Goal: Task Accomplishment & Management: Manage account settings

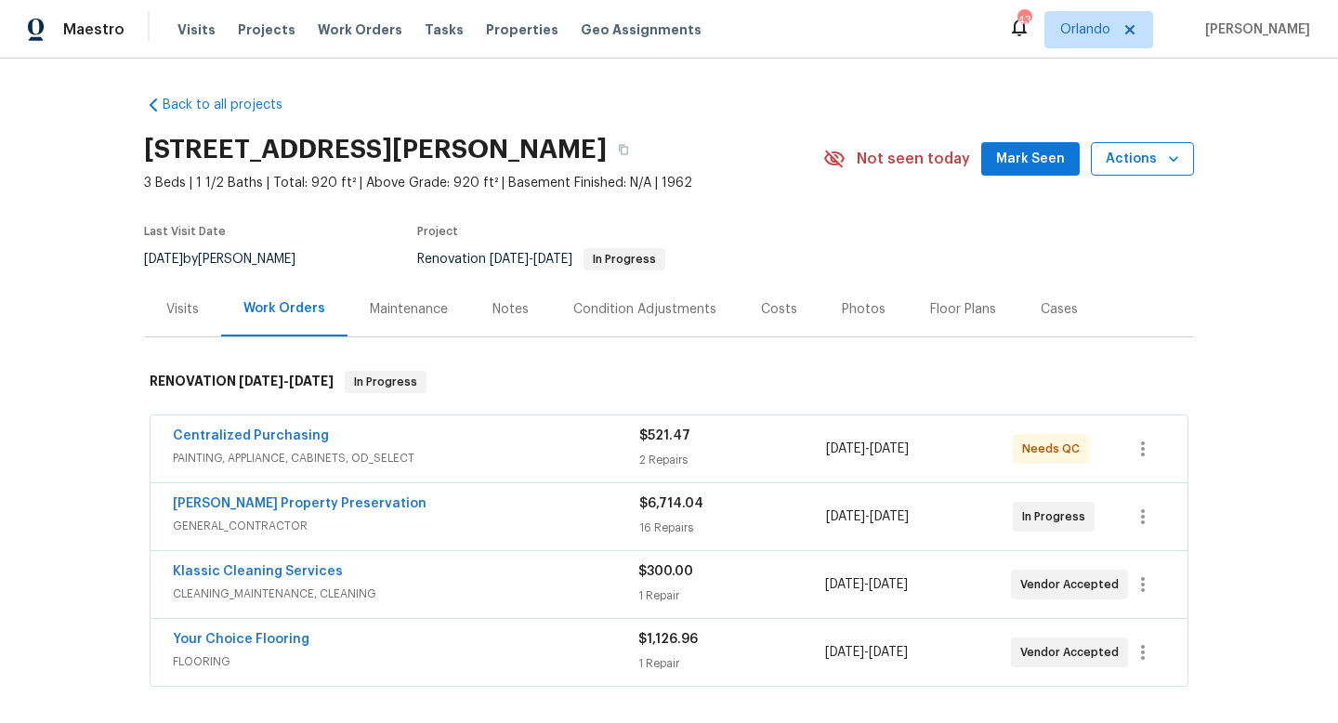
click at [1154, 157] on span "Actions" at bounding box center [1142, 159] width 73 height 23
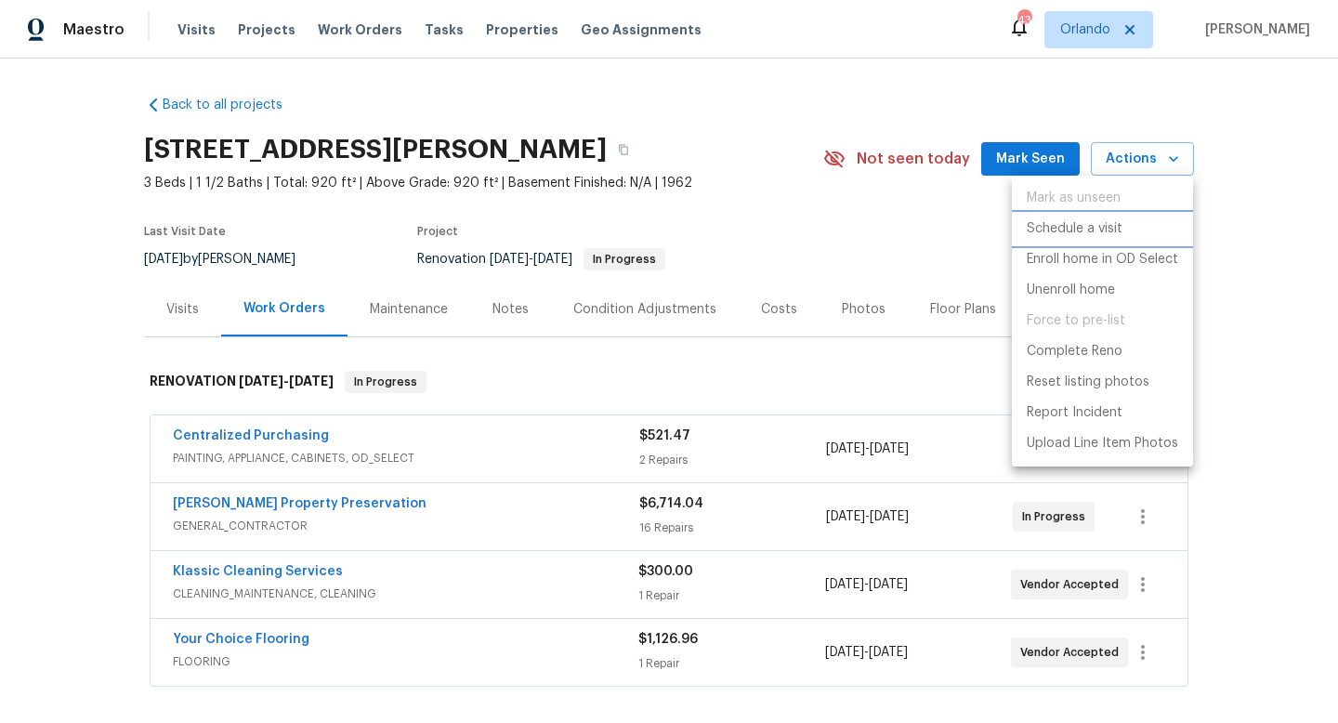
click at [1087, 220] on p "Schedule a visit" at bounding box center [1075, 229] width 96 height 20
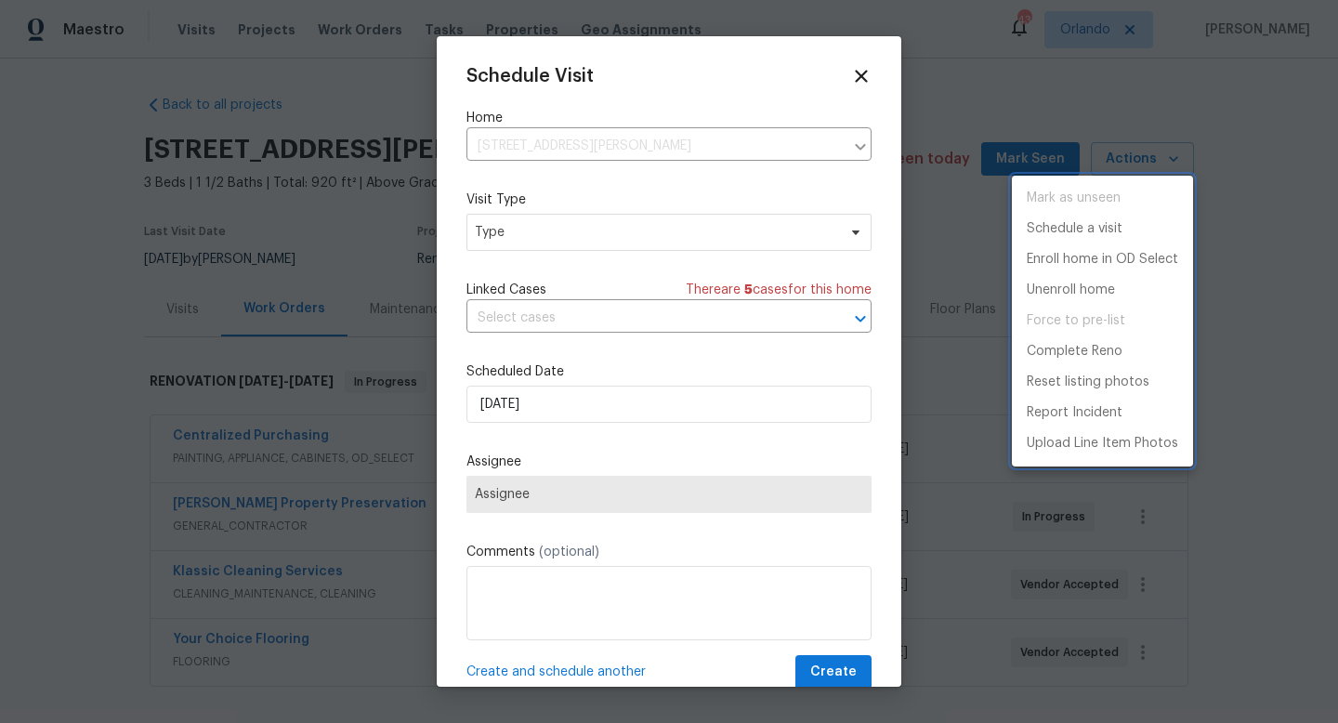
click at [620, 256] on div at bounding box center [669, 361] width 1338 height 723
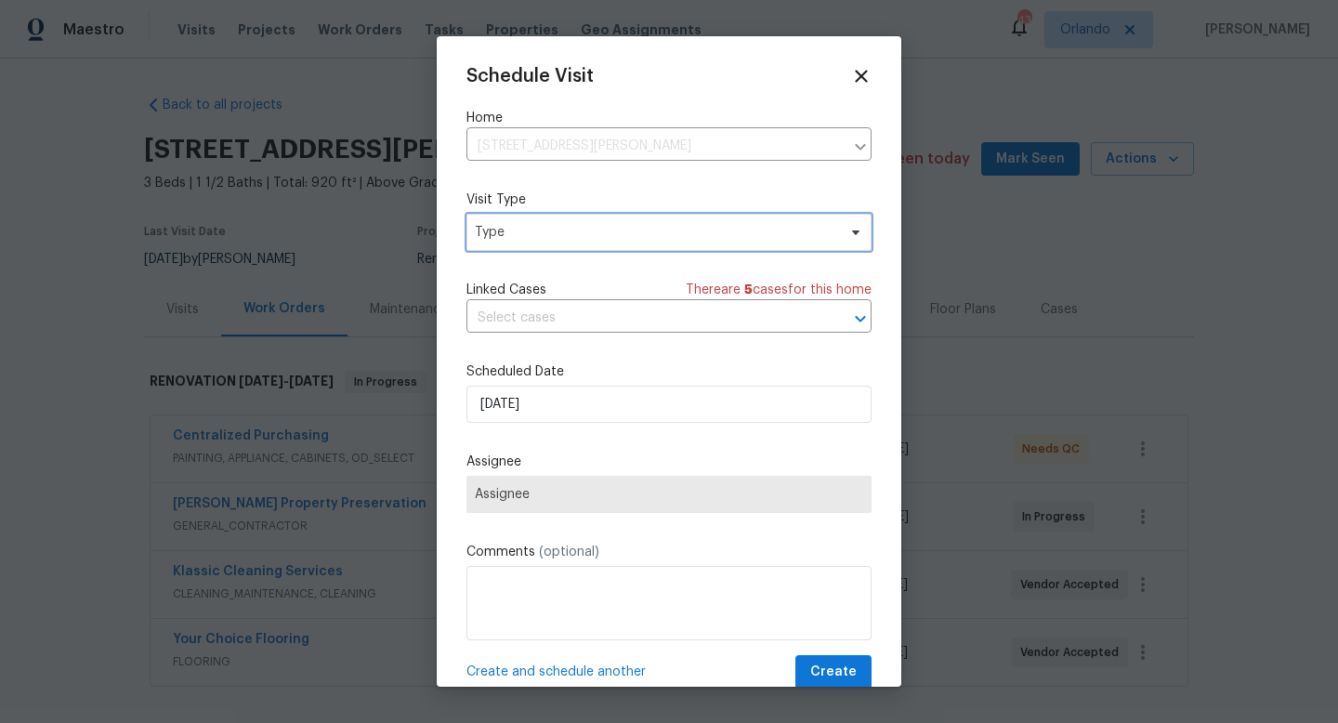
click at [657, 226] on span "Type" at bounding box center [655, 232] width 361 height 19
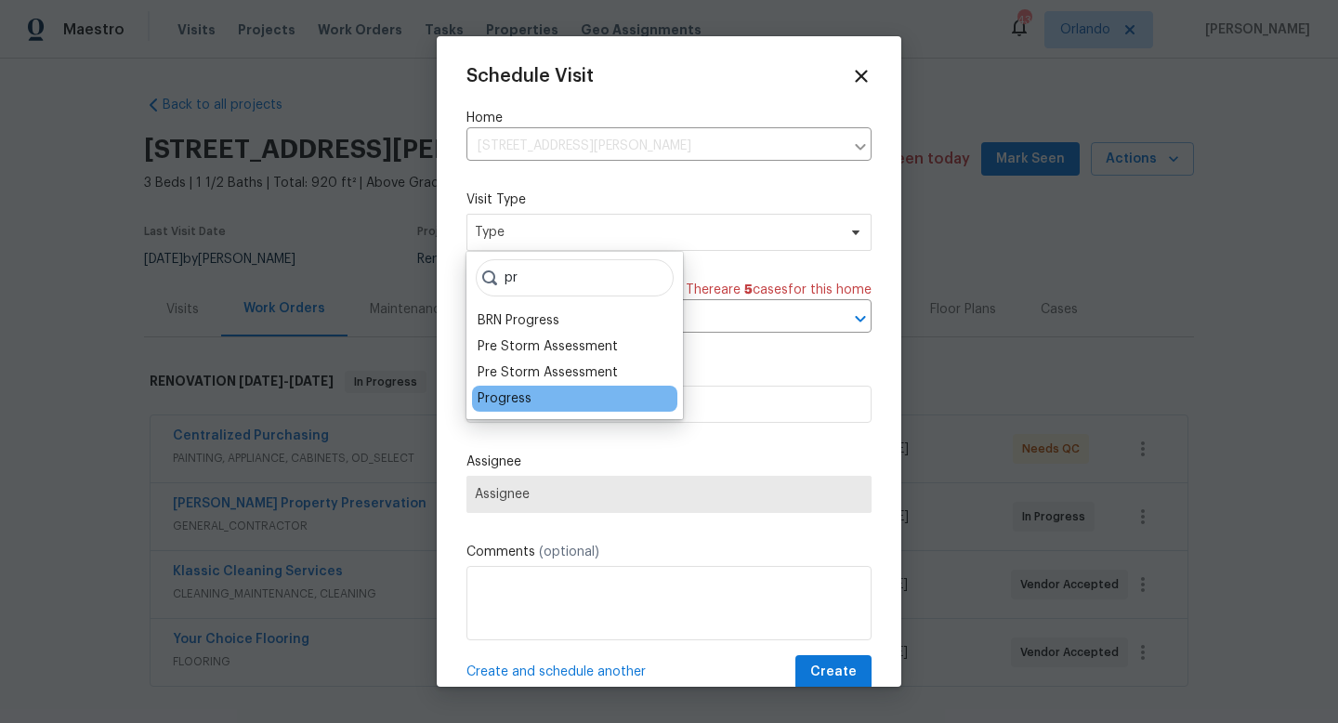
type input "pr"
click at [531, 401] on div "Progress" at bounding box center [574, 399] width 205 height 26
click at [521, 401] on div "Progress" at bounding box center [505, 398] width 54 height 19
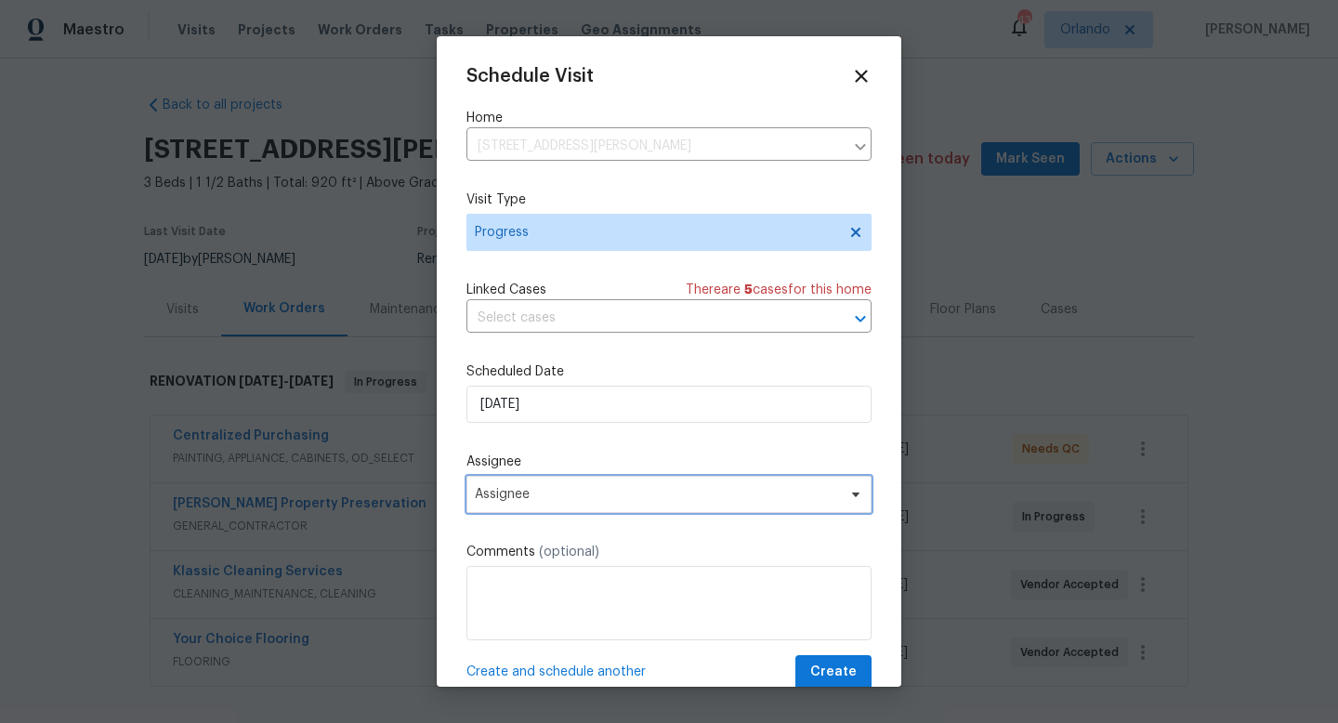
click at [553, 484] on span "Assignee" at bounding box center [668, 494] width 405 height 37
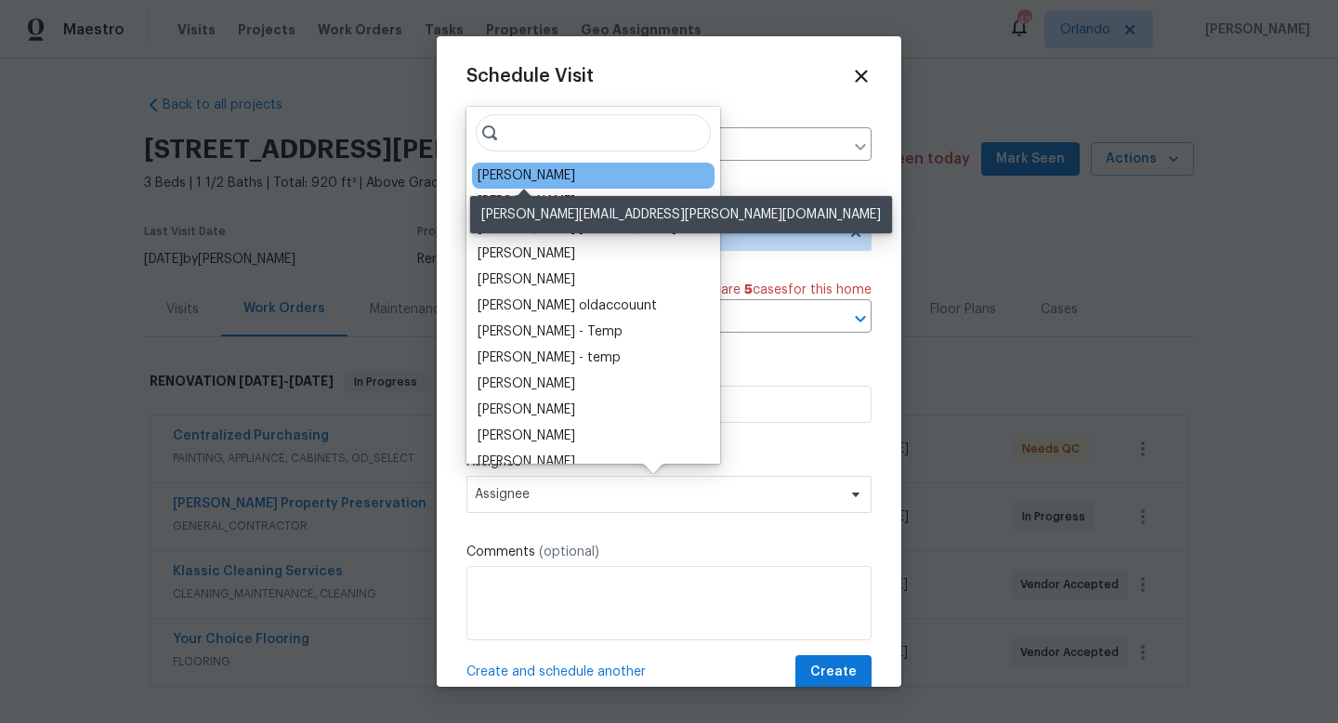
click at [542, 179] on div "[PERSON_NAME]" at bounding box center [527, 175] width 98 height 19
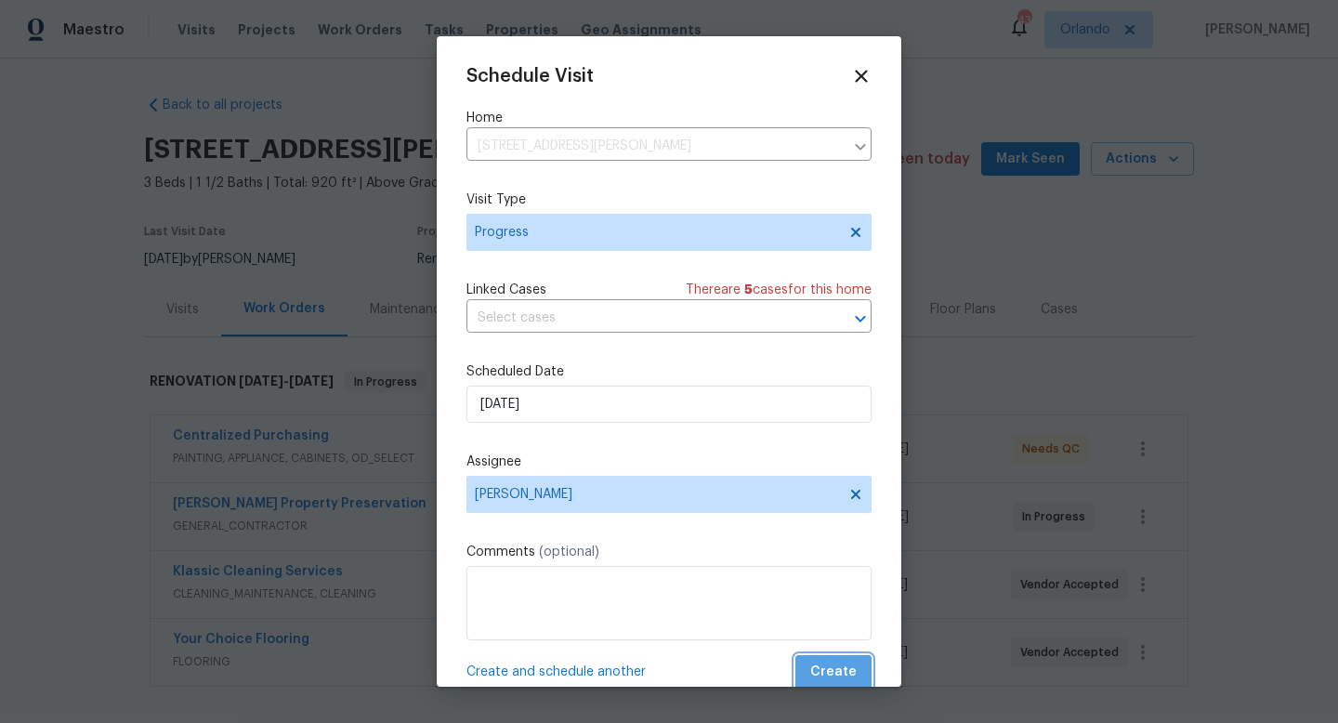
click at [841, 682] on span "Create" at bounding box center [833, 672] width 46 height 23
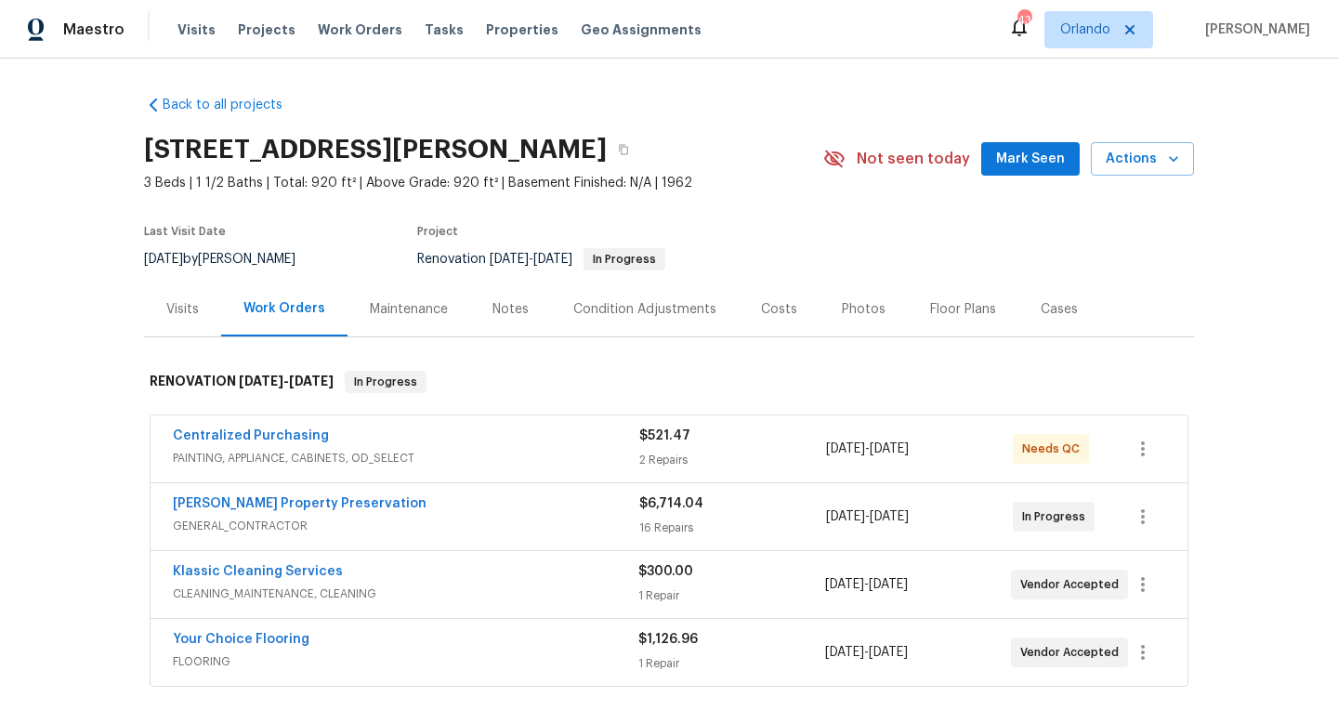
click at [1043, 163] on span "Mark Seen" at bounding box center [1030, 159] width 69 height 23
click at [437, 312] on div "Maintenance" at bounding box center [409, 309] width 78 height 19
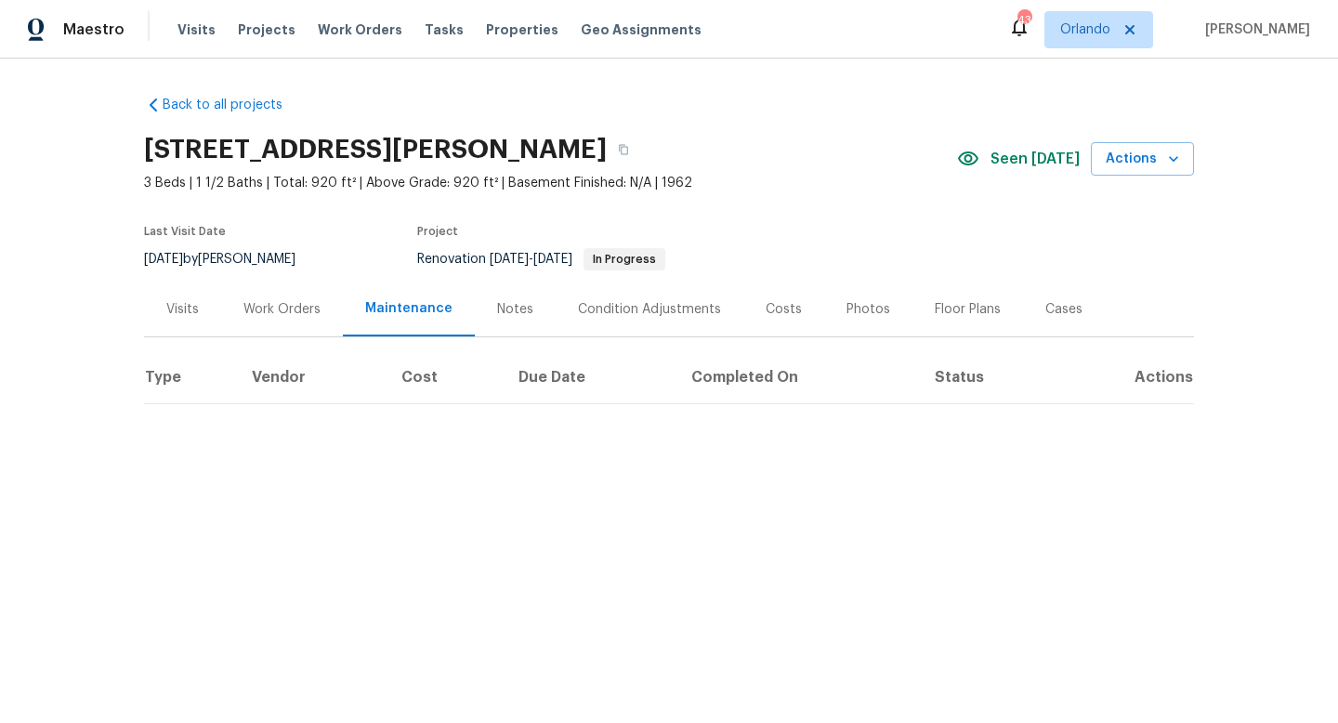
click at [514, 322] on div "Notes" at bounding box center [515, 309] width 81 height 55
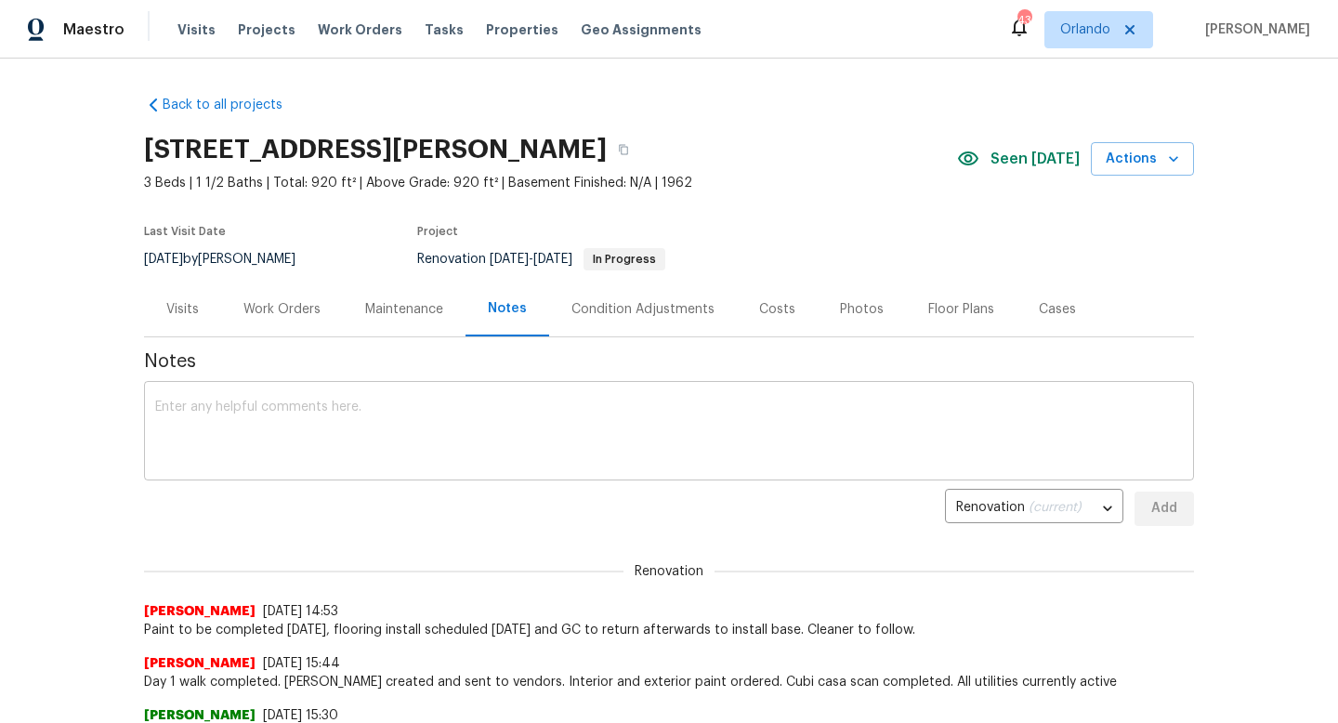
click at [528, 418] on textarea at bounding box center [669, 433] width 1028 height 65
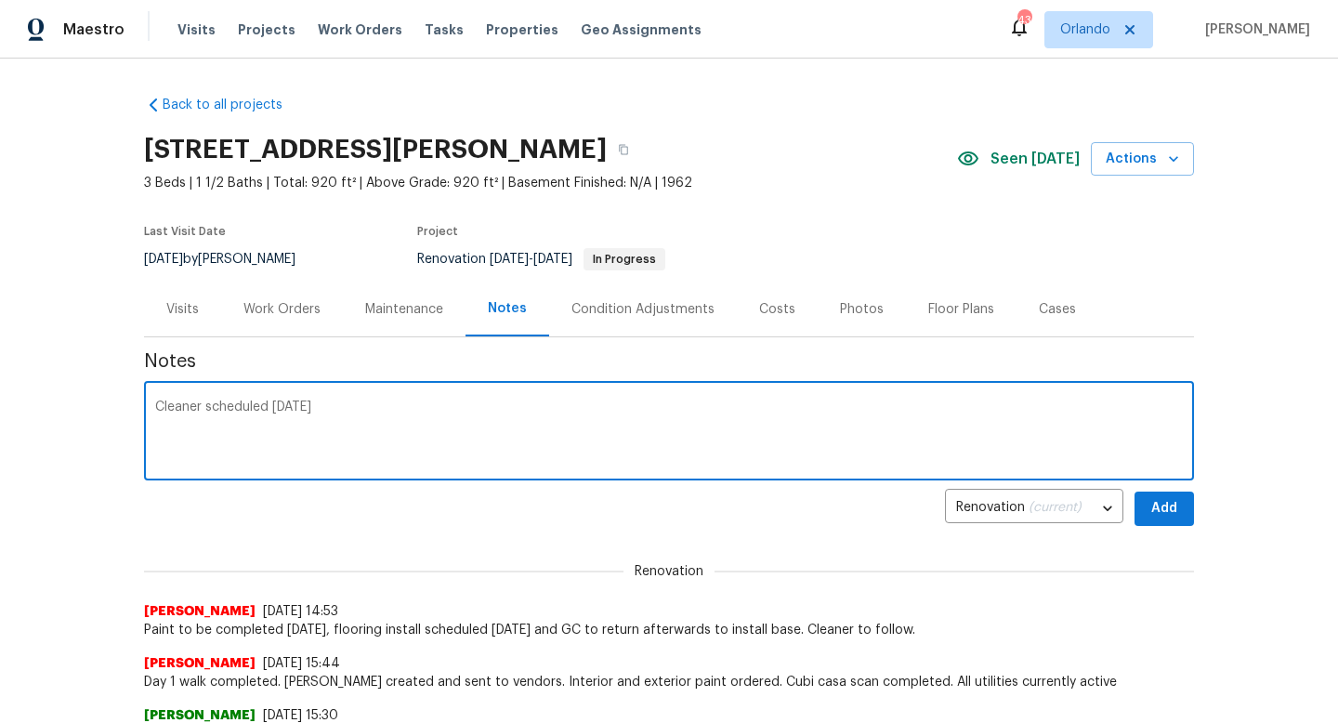
type textarea "Cleaner scheduled tomorrow 9/3"
click at [1173, 518] on span "Add" at bounding box center [1165, 508] width 30 height 23
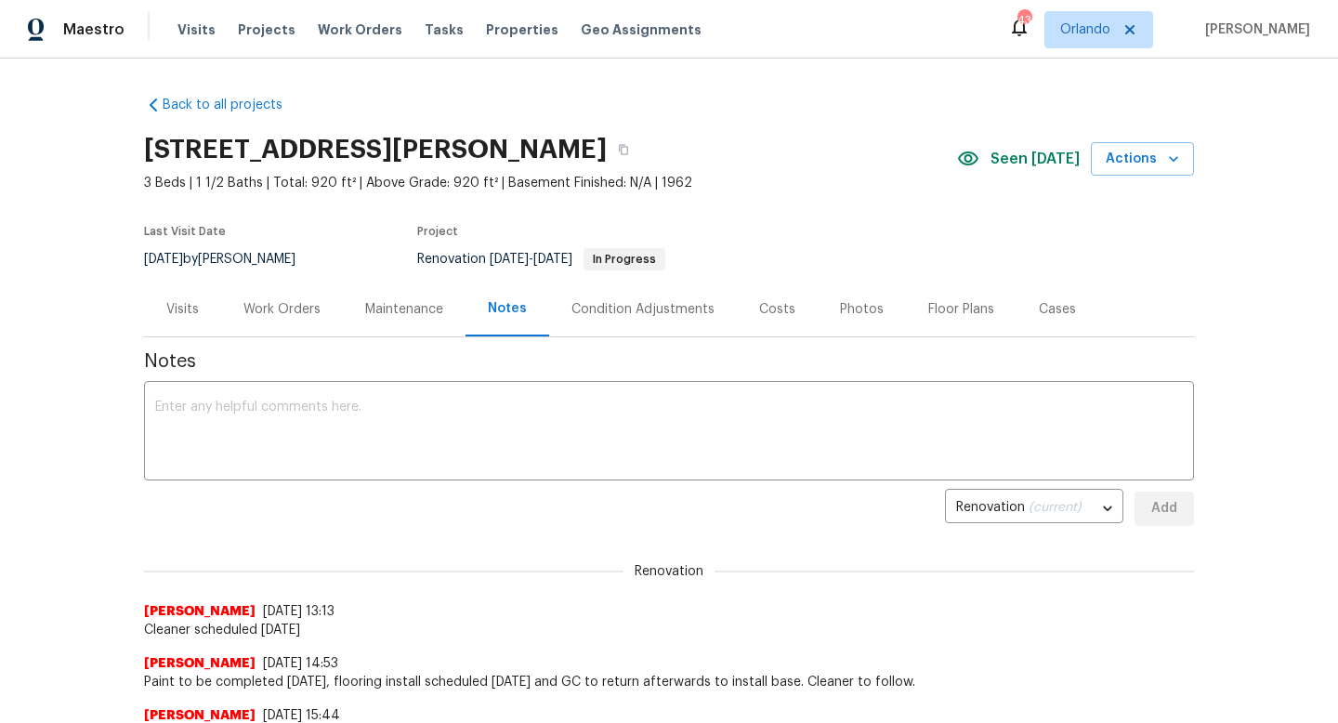
click at [350, 621] on span "Cleaner scheduled tomorrow 9/3" at bounding box center [669, 630] width 1050 height 19
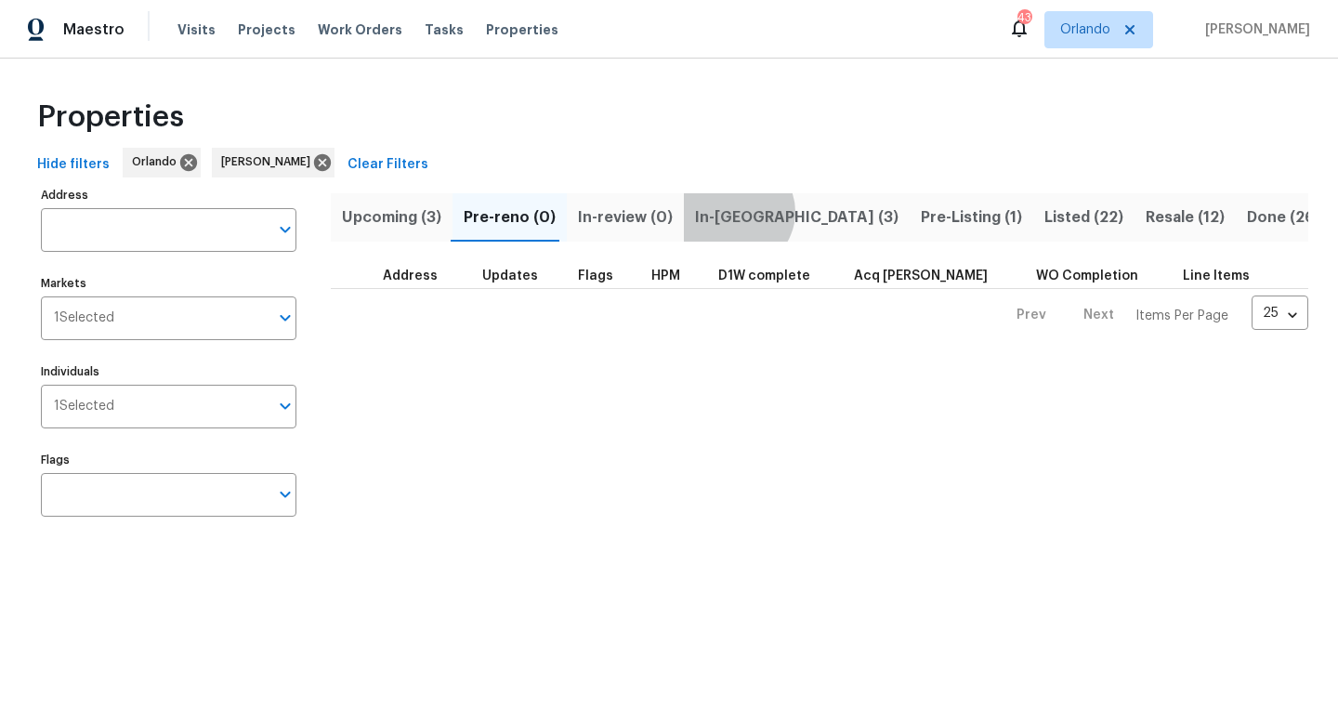
click at [724, 211] on span "In-reno (3)" at bounding box center [797, 217] width 204 height 26
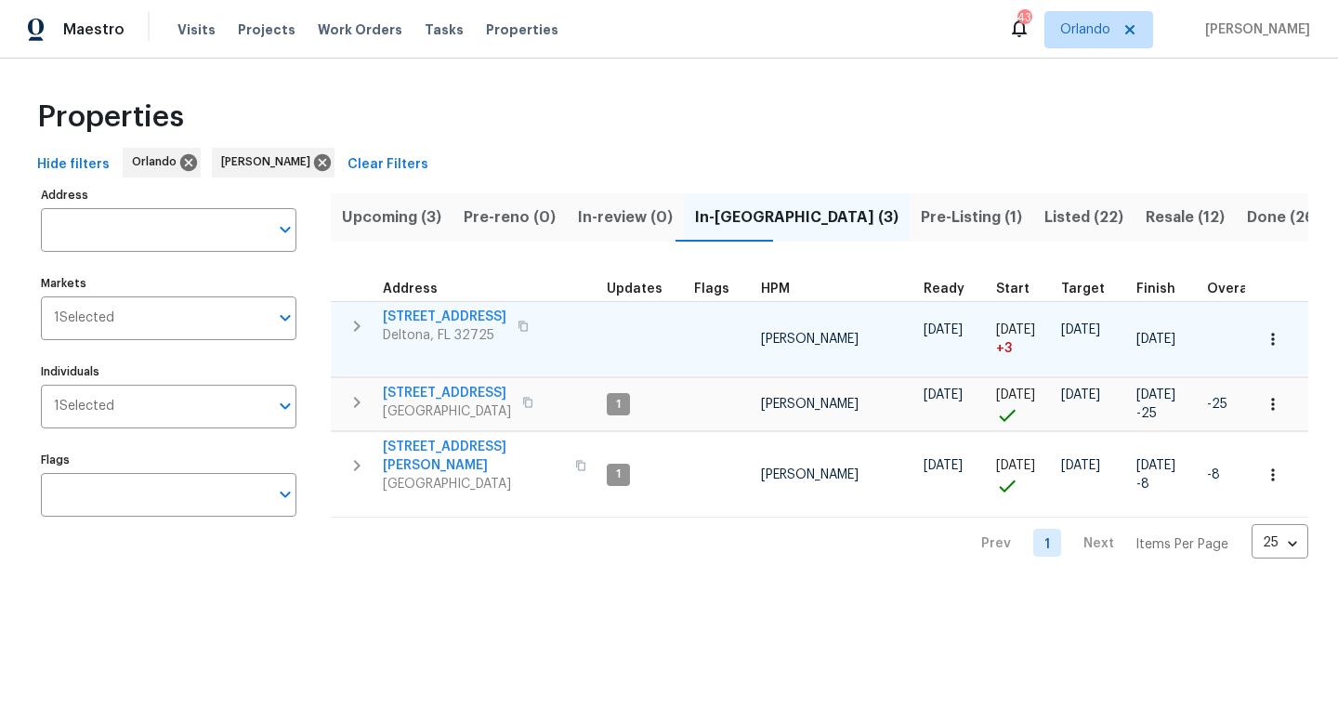
click at [1273, 331] on icon "button" at bounding box center [1273, 339] width 19 height 19
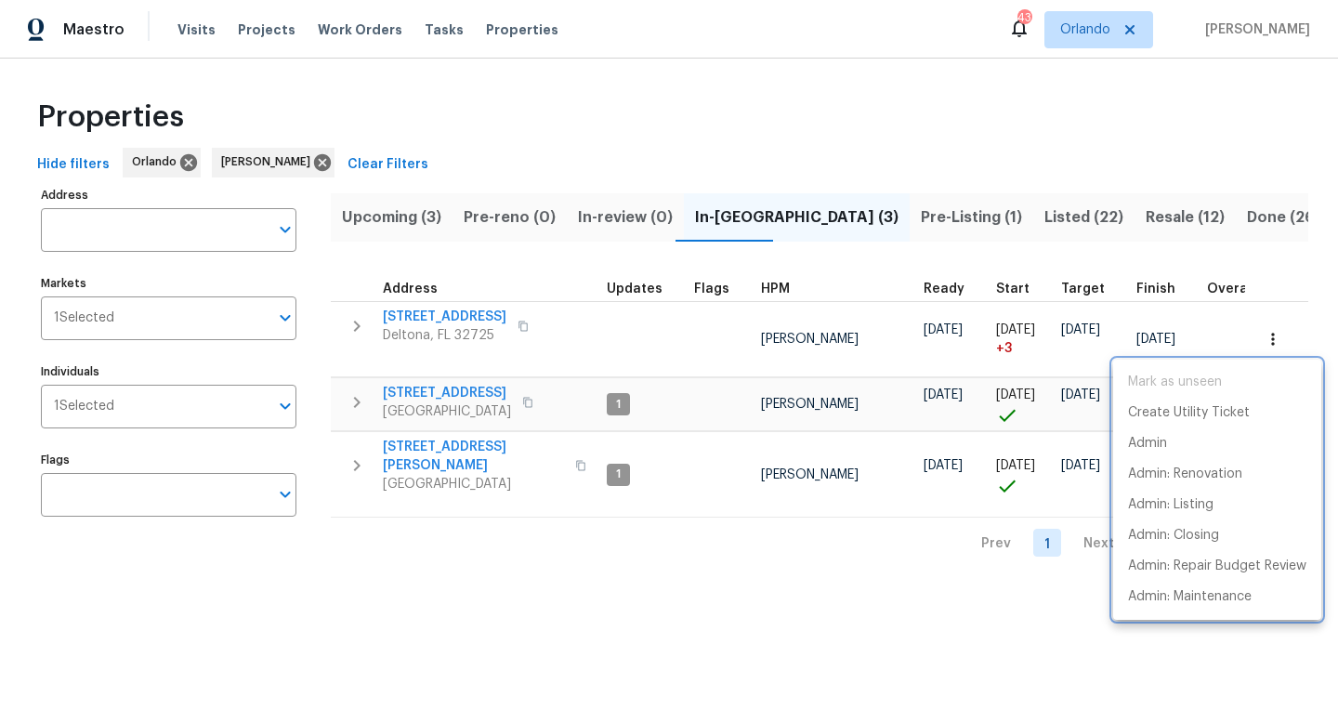
click at [616, 357] on div at bounding box center [669, 361] width 1338 height 723
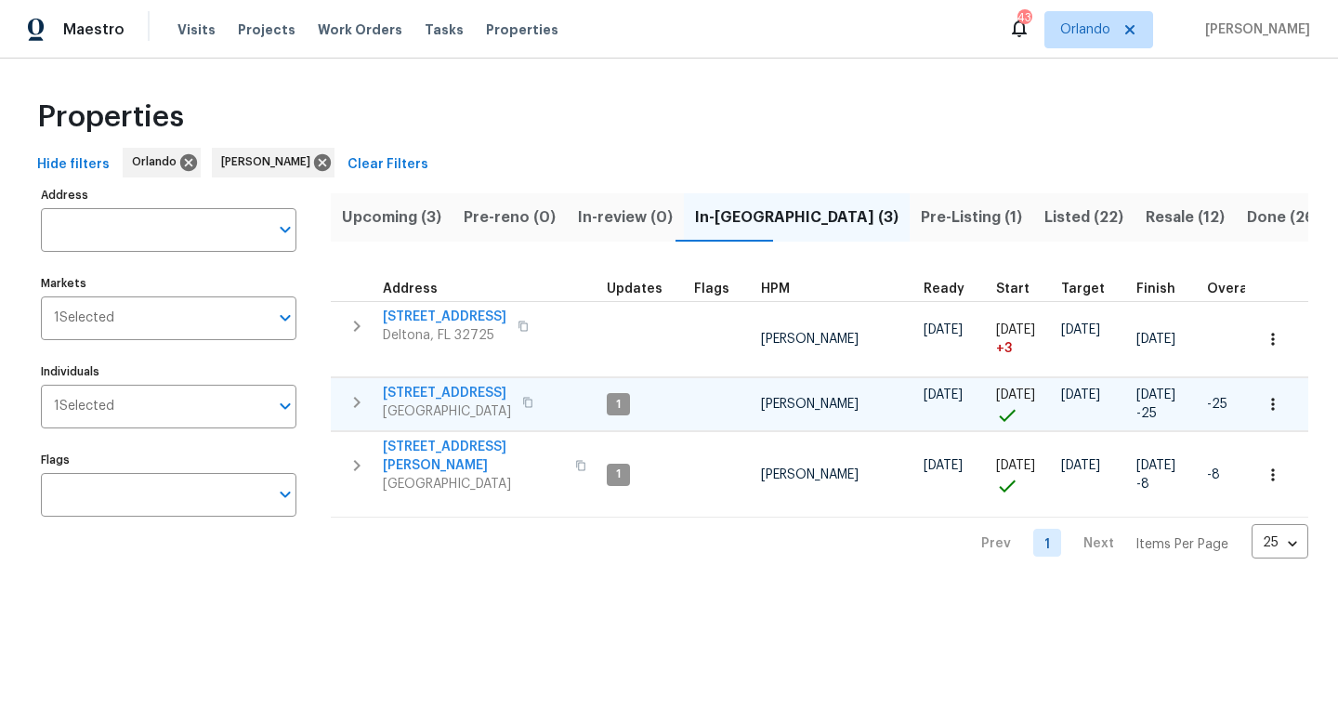
click at [603, 408] on td "1" at bounding box center [642, 404] width 87 height 53
click at [617, 405] on span "1" at bounding box center [619, 405] width 20 height 16
click at [472, 384] on span "5533 Satel Dr" at bounding box center [447, 393] width 128 height 19
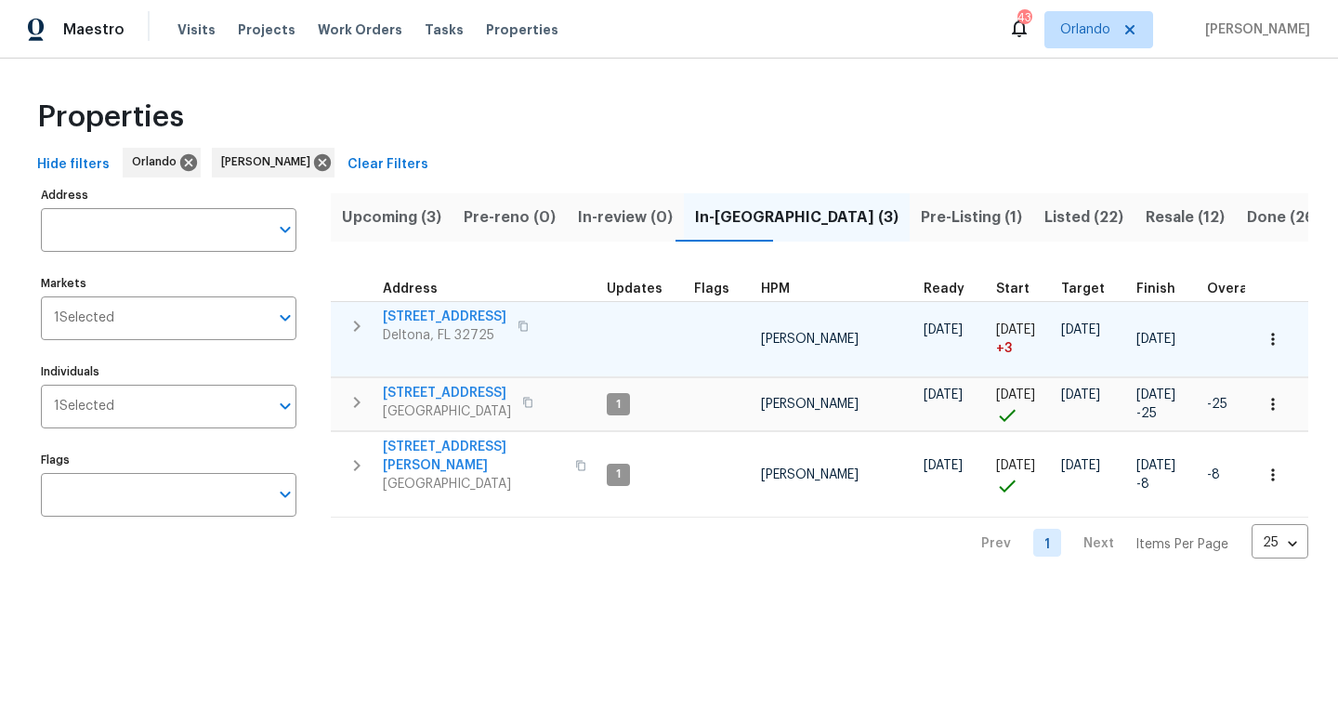
click at [489, 318] on span "1292 Buccaneer Ave" at bounding box center [445, 317] width 124 height 19
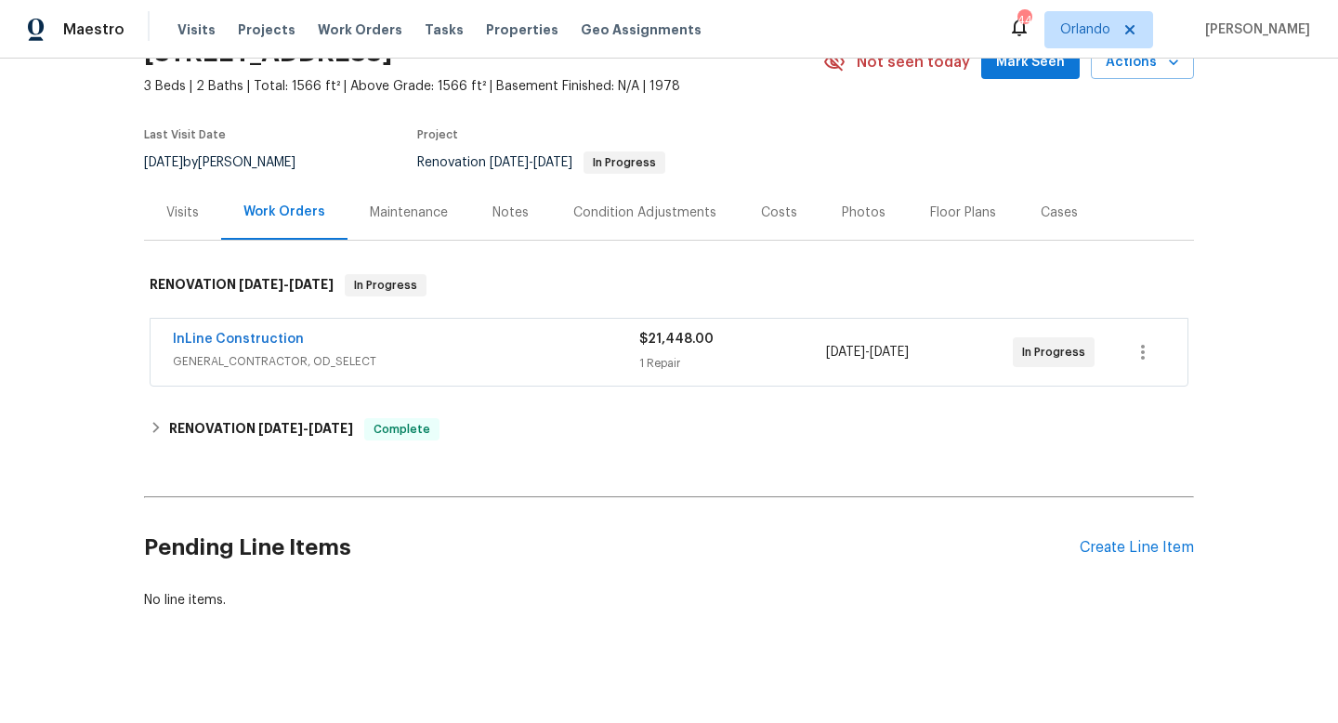
scroll to position [110, 0]
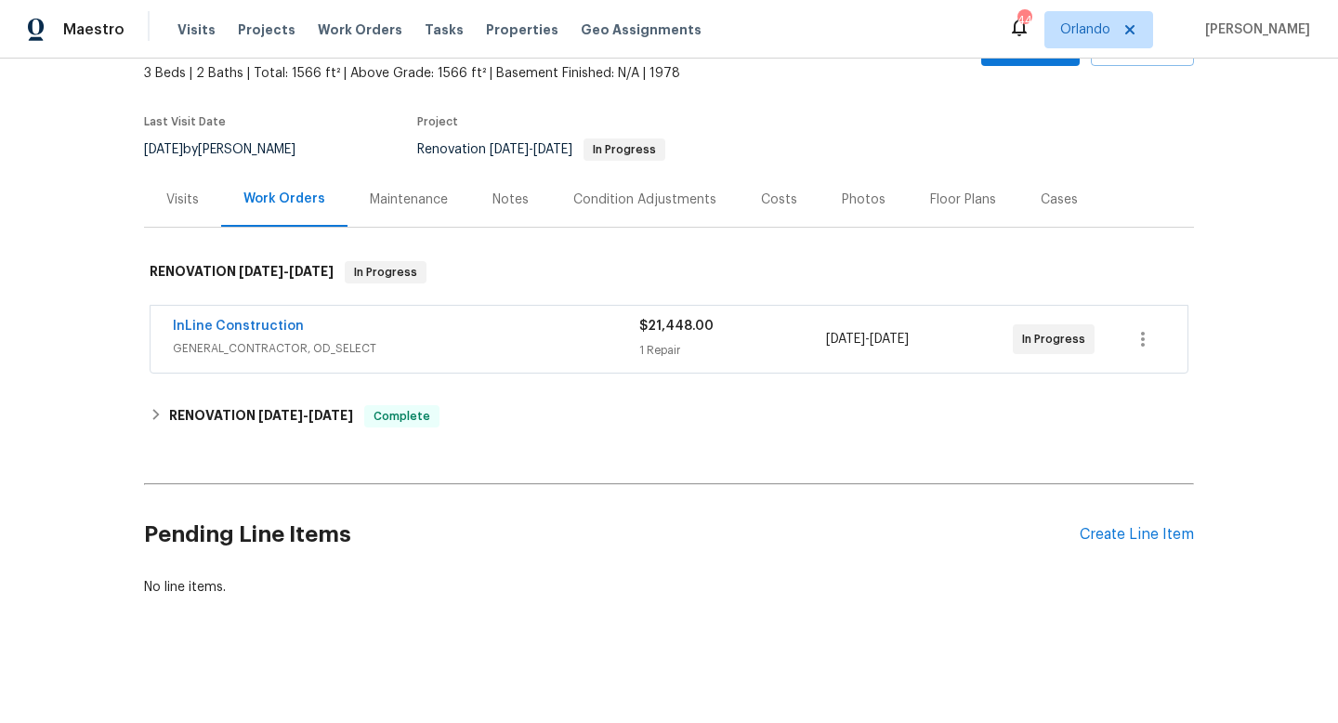
click at [535, 199] on div "Notes" at bounding box center [510, 199] width 81 height 55
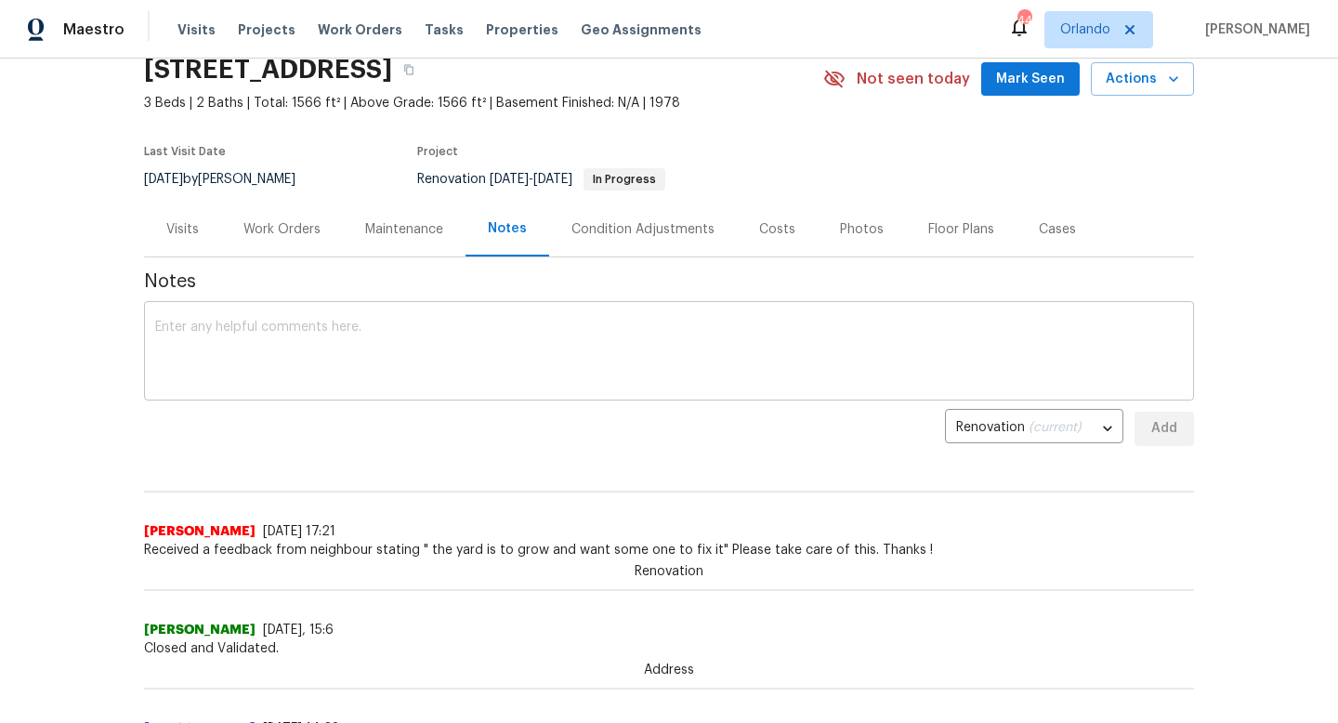
scroll to position [74, 0]
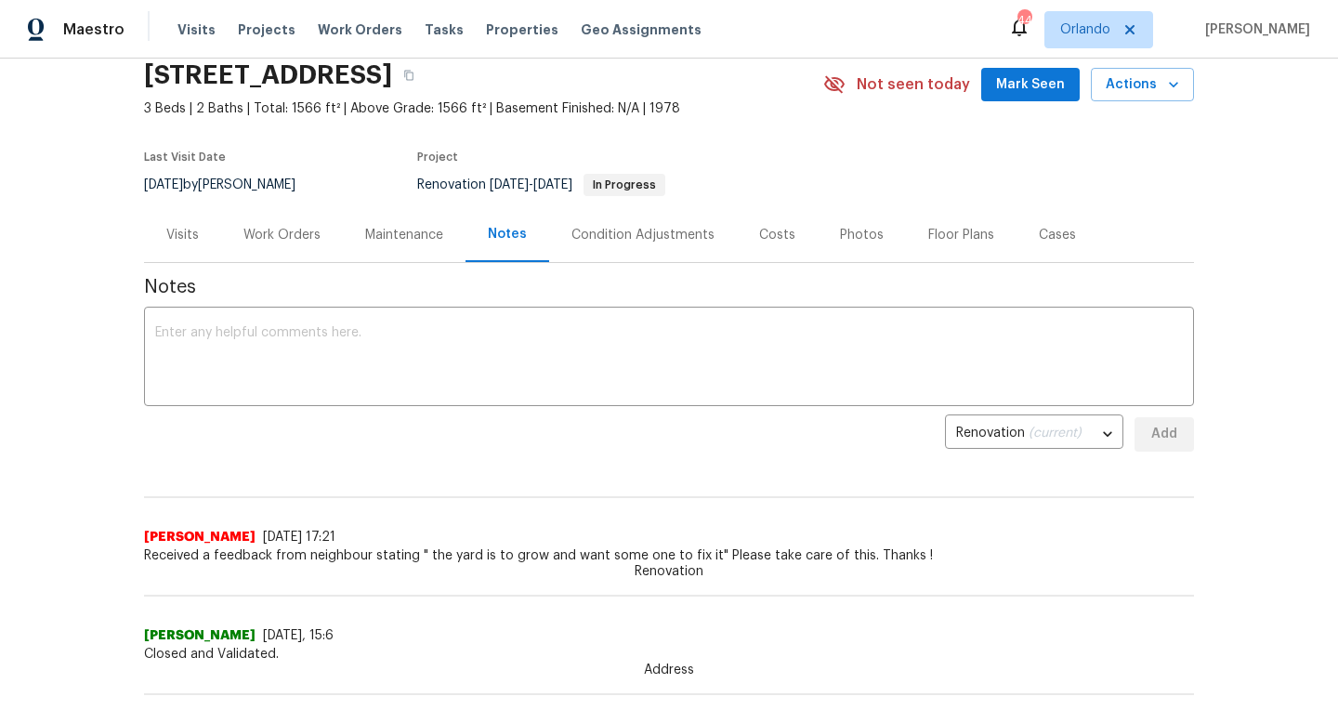
click at [399, 236] on div "Maintenance" at bounding box center [404, 235] width 78 height 19
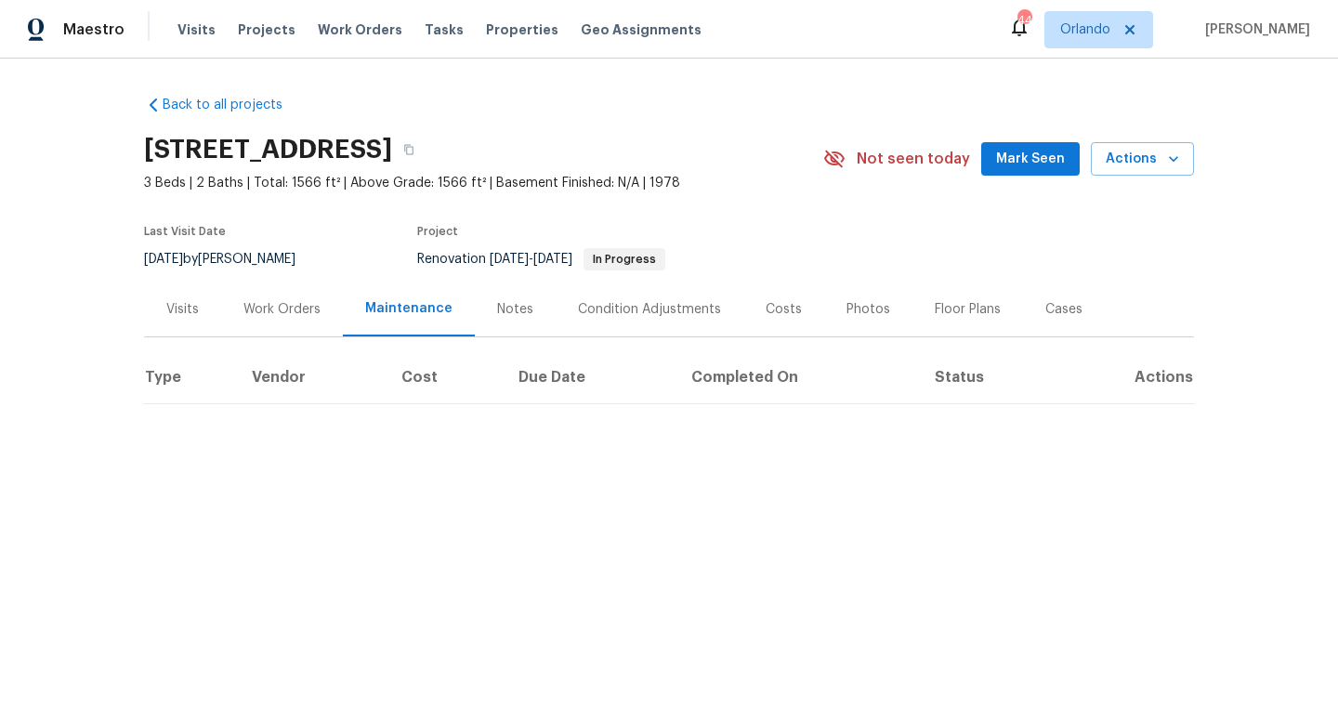
click at [279, 315] on div "Work Orders" at bounding box center [281, 309] width 77 height 19
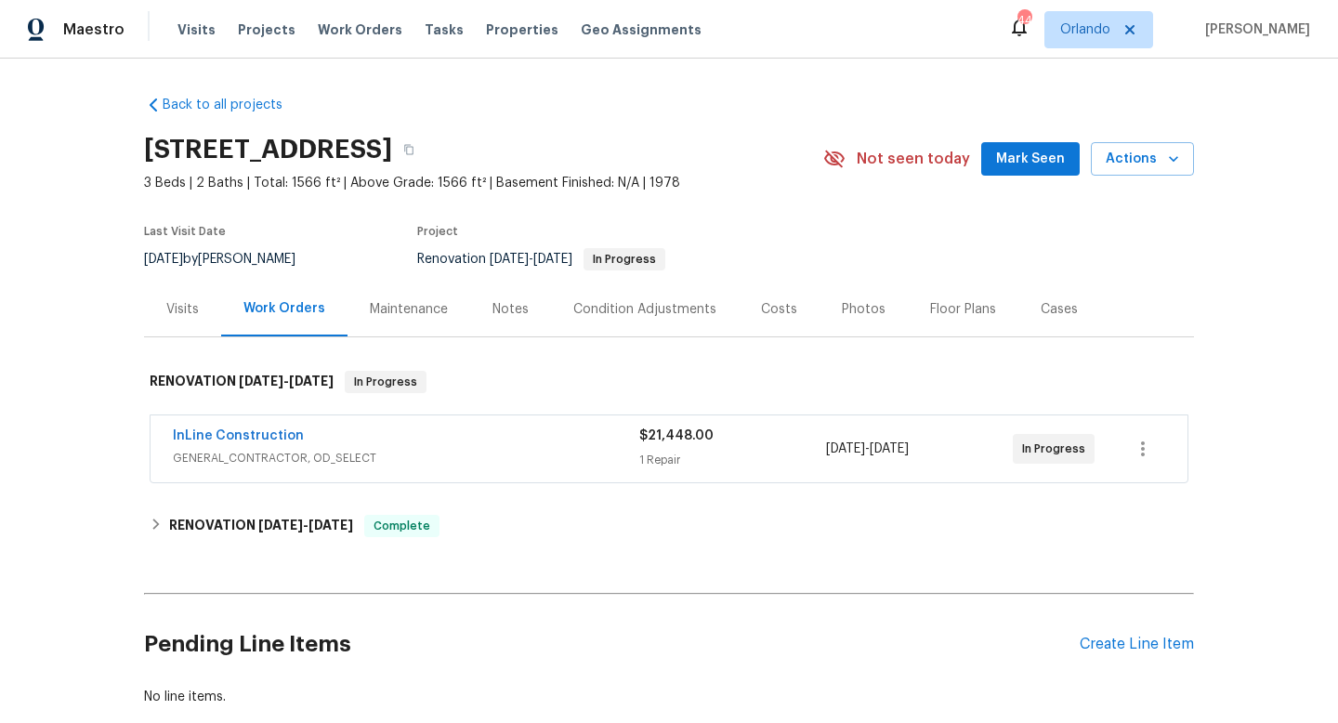
click at [1022, 143] on button "Mark Seen" at bounding box center [1030, 159] width 99 height 34
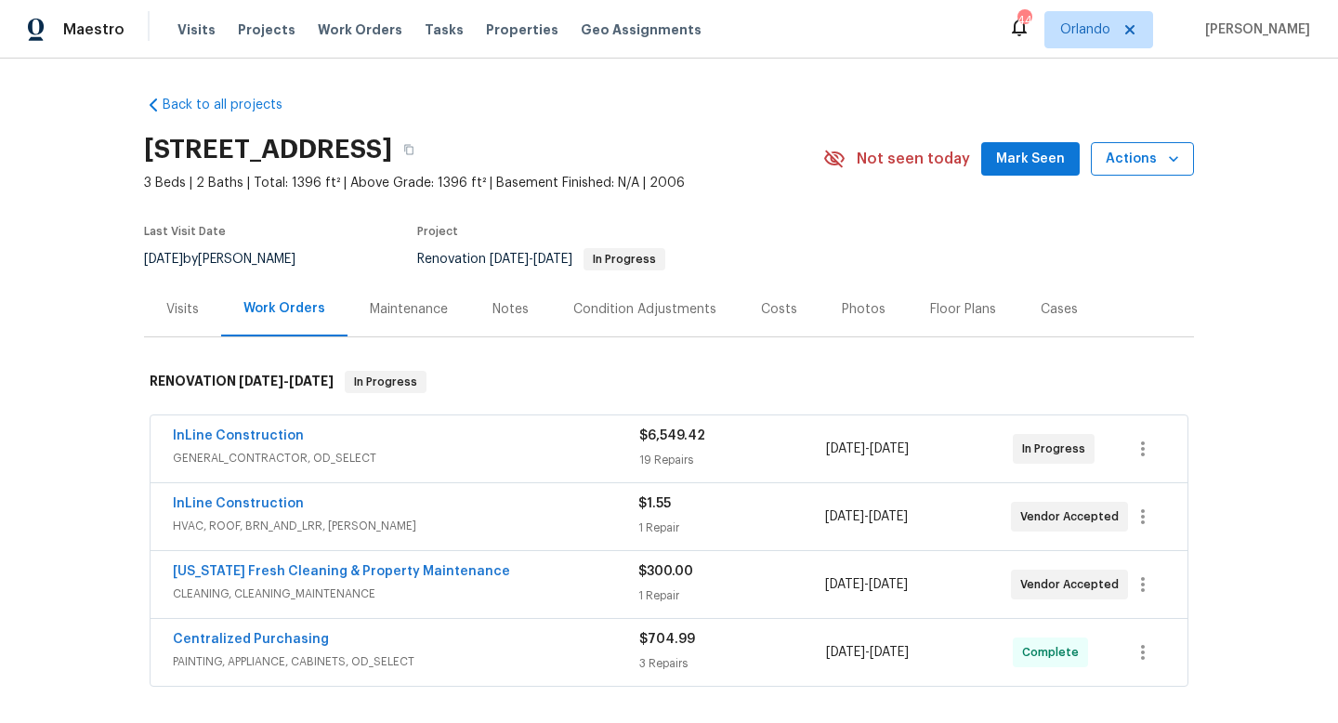
click at [1171, 170] on span "Actions" at bounding box center [1142, 159] width 73 height 23
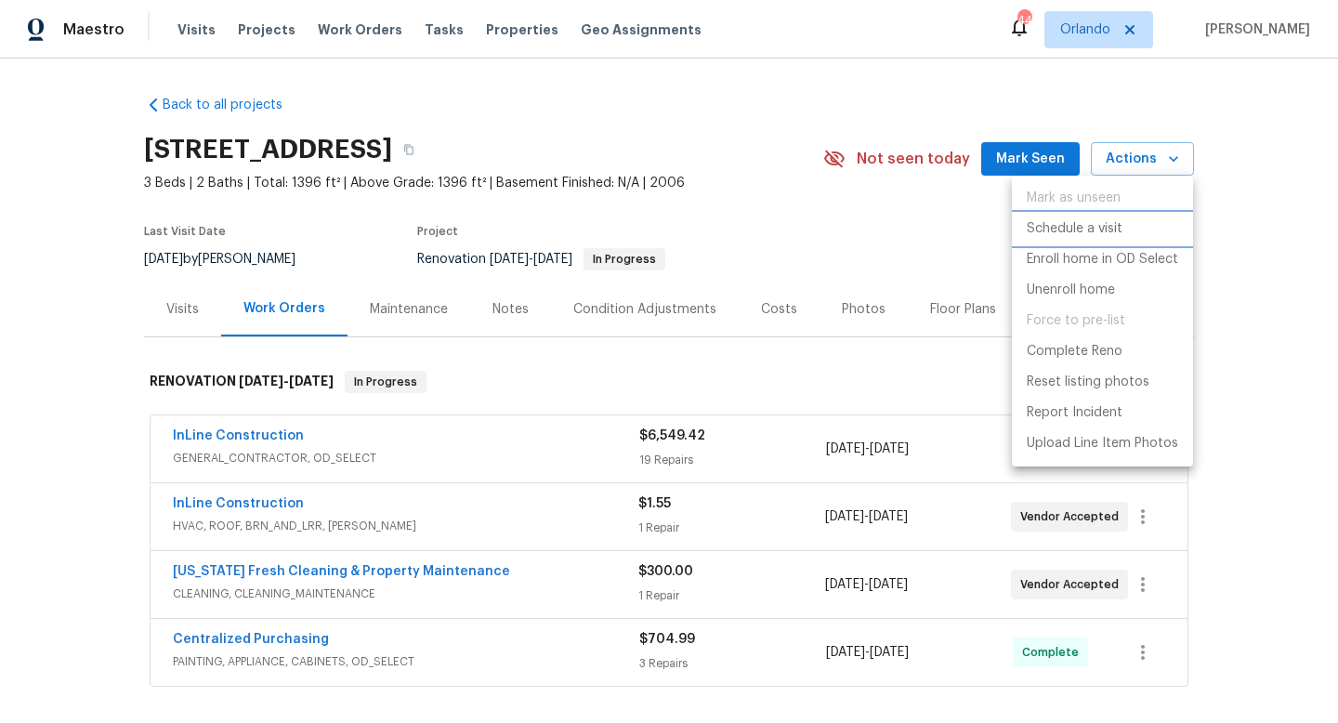
click at [1090, 236] on p "Schedule a visit" at bounding box center [1075, 229] width 96 height 20
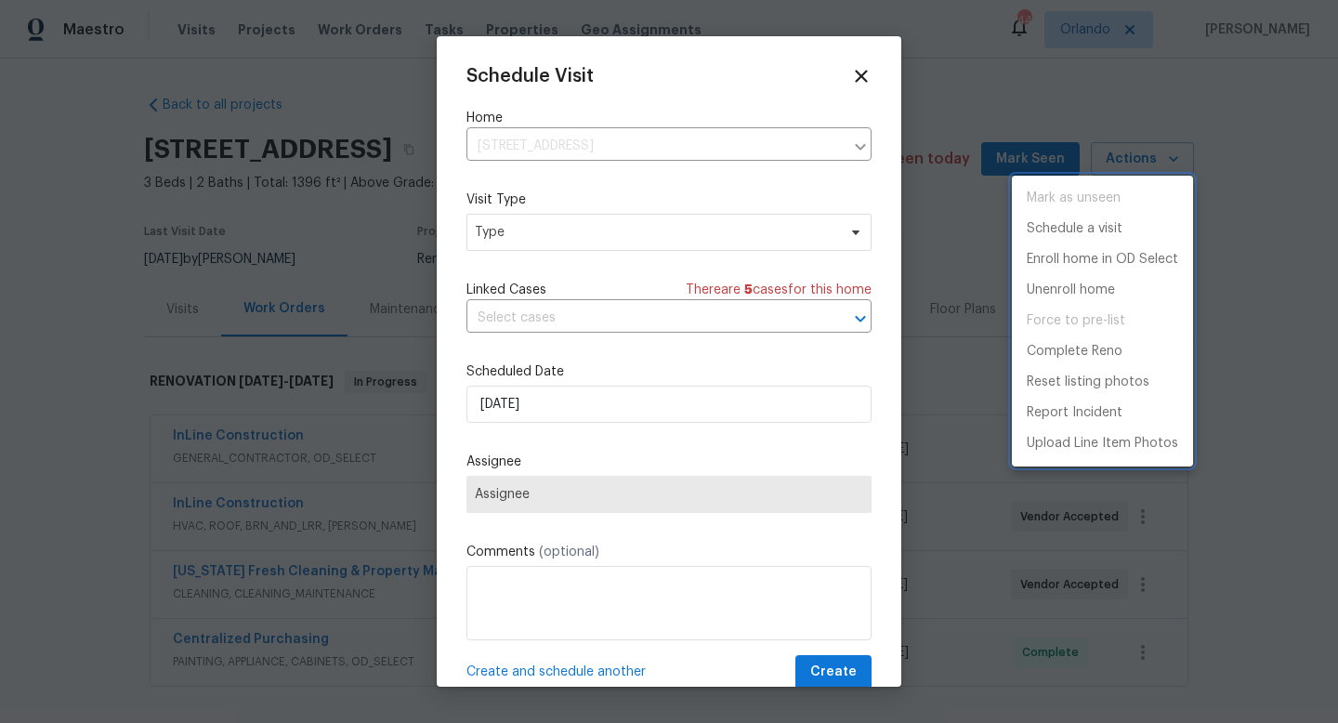
click at [624, 237] on div at bounding box center [669, 361] width 1338 height 723
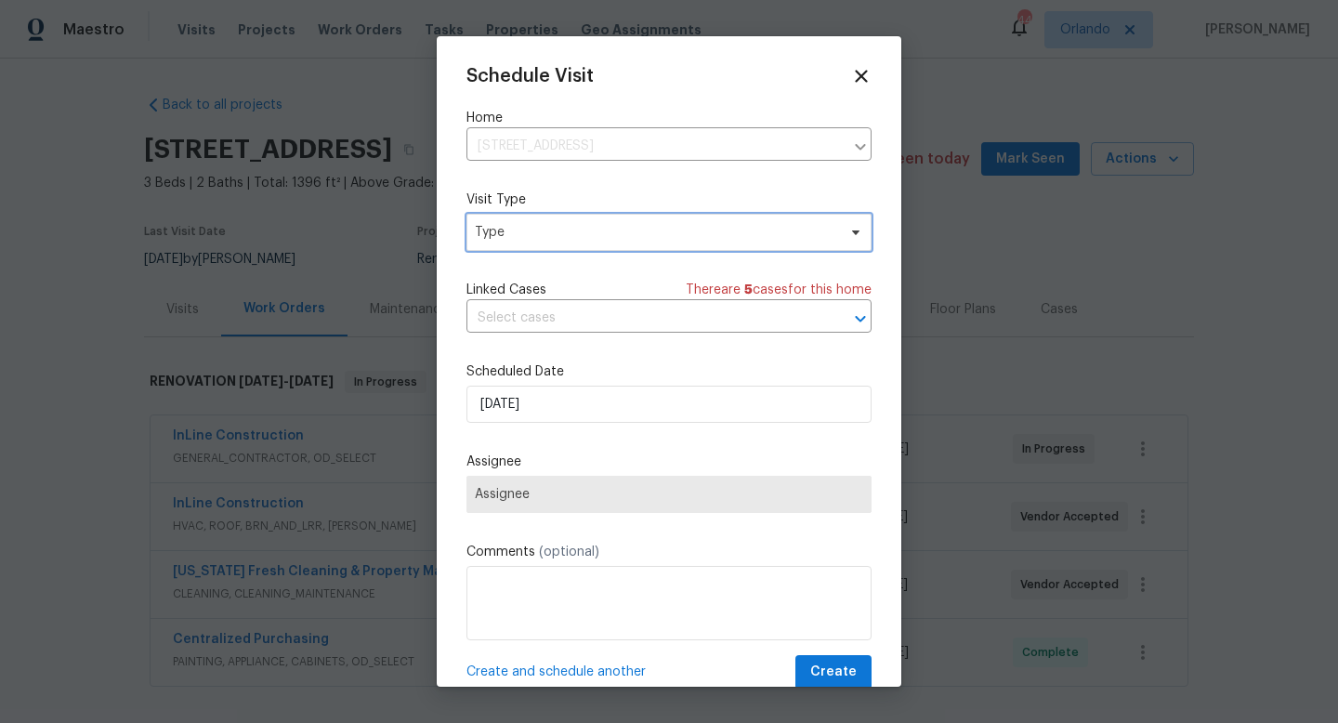
click at [624, 237] on span "Type" at bounding box center [655, 232] width 361 height 19
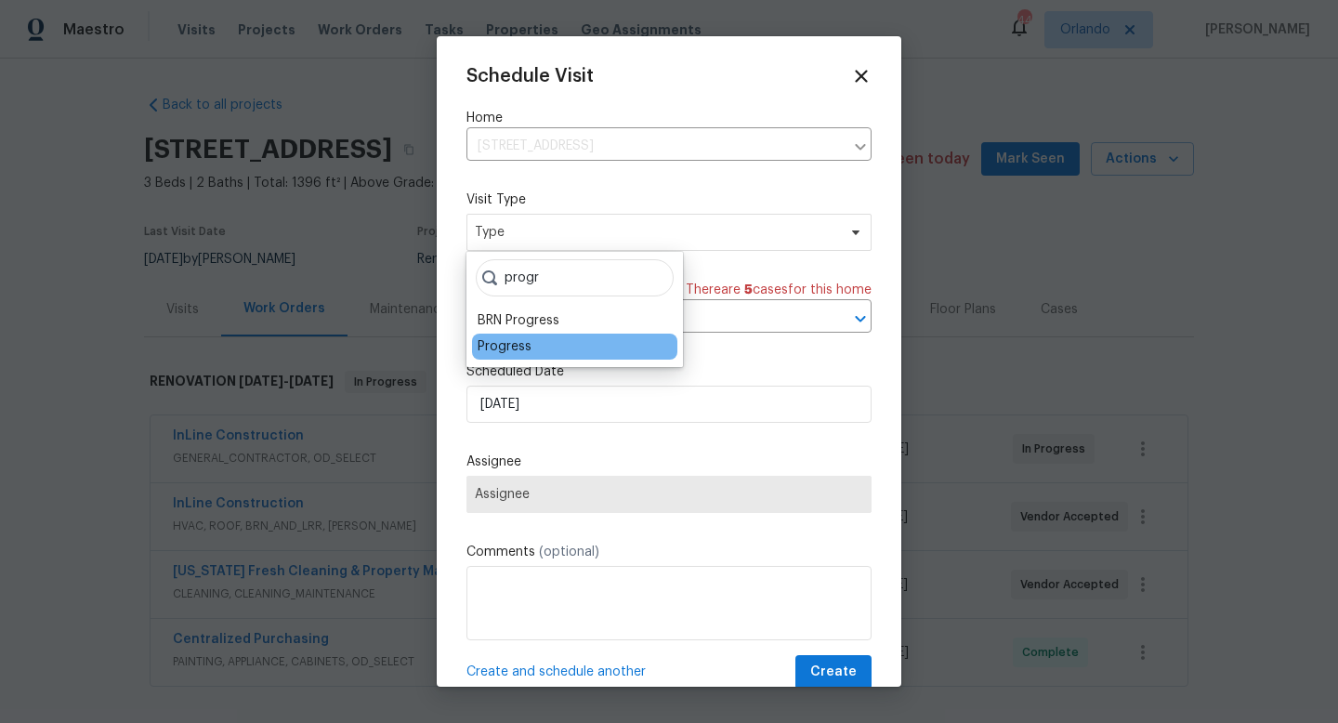
type input "progr"
click at [506, 351] on div "Progress" at bounding box center [505, 346] width 54 height 19
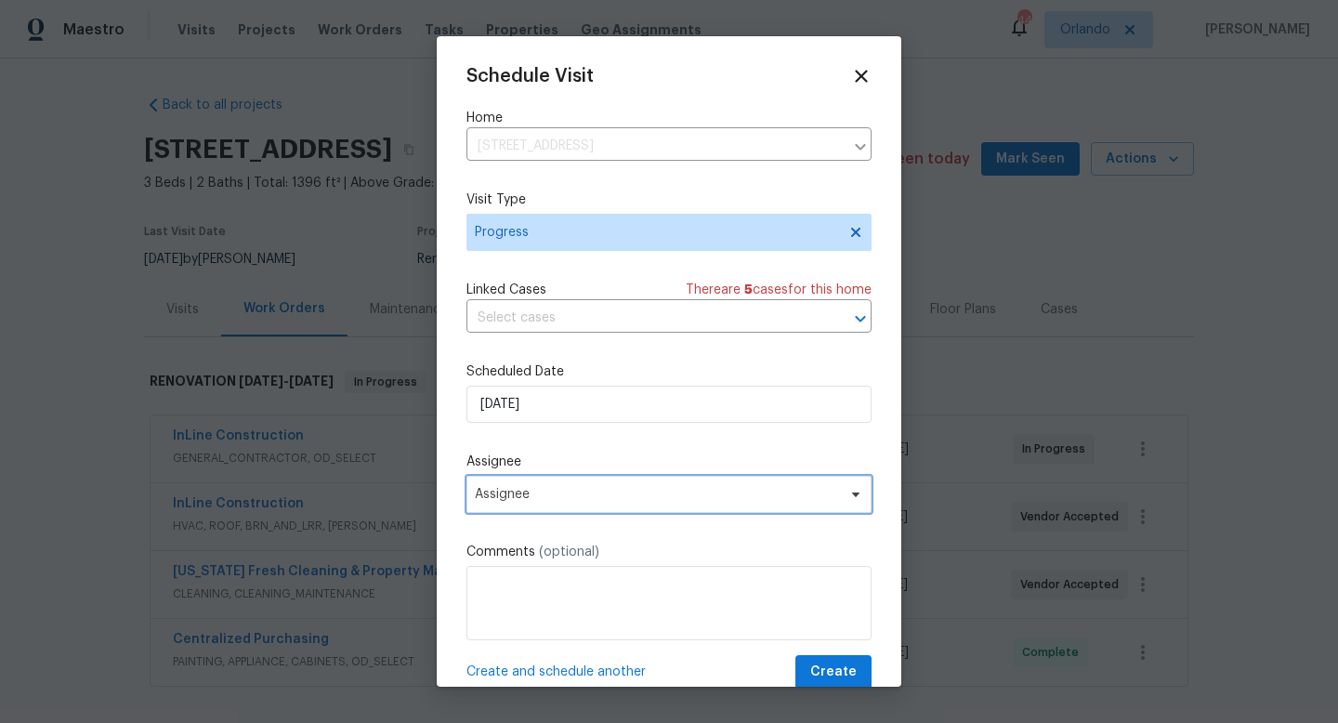
click at [552, 488] on span "Assignee" at bounding box center [657, 494] width 364 height 15
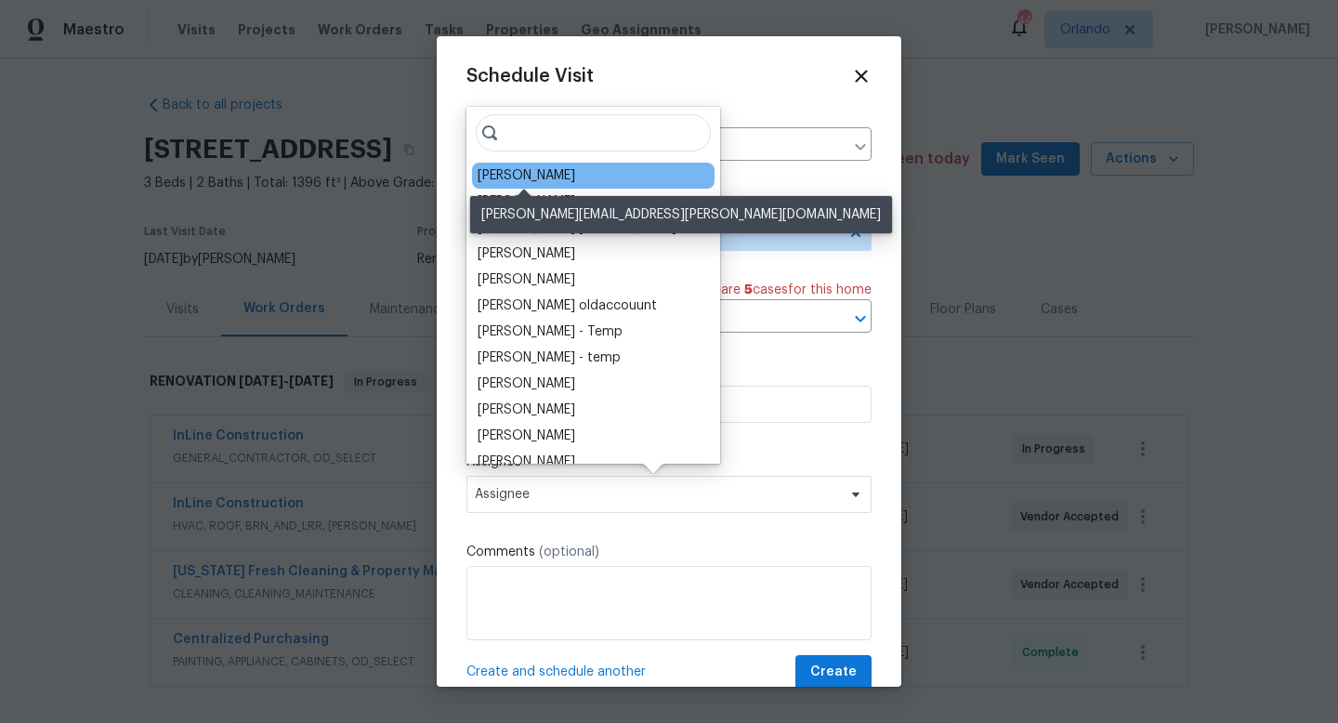
click at [527, 176] on div "[PERSON_NAME]" at bounding box center [527, 175] width 98 height 19
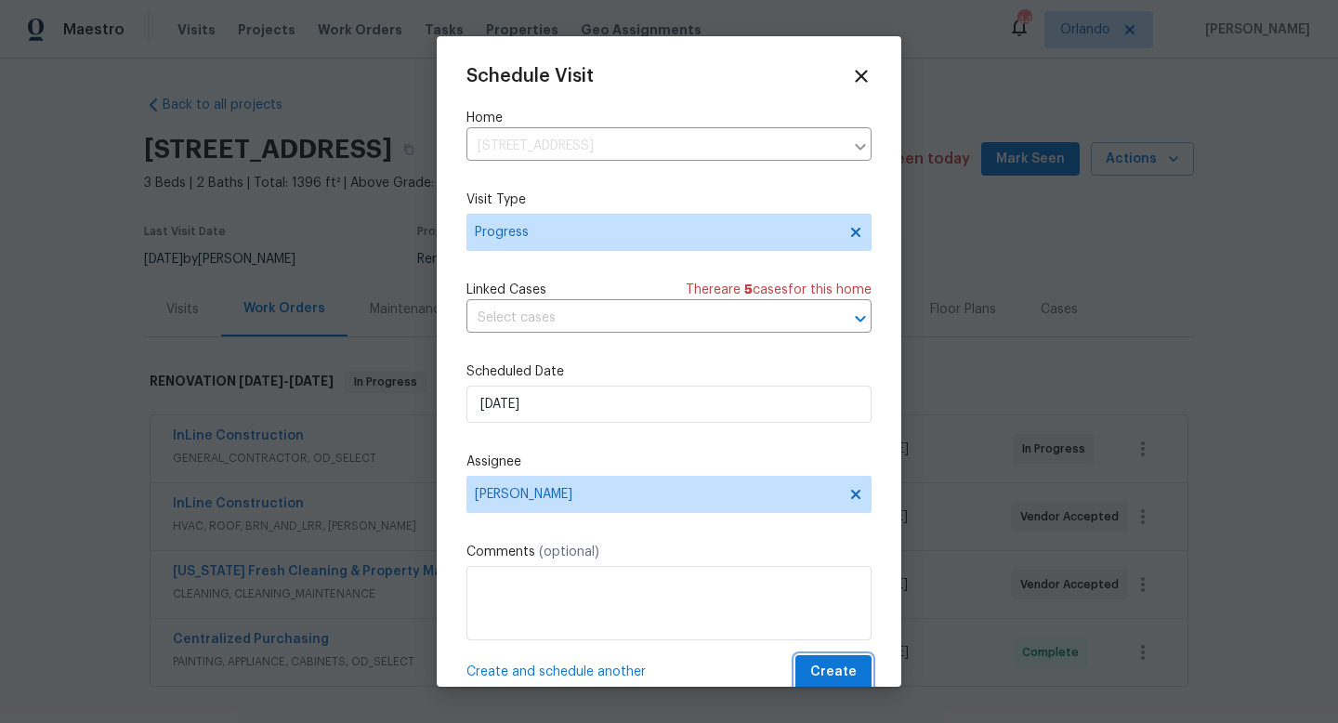
click at [834, 682] on span "Create" at bounding box center [833, 672] width 46 height 23
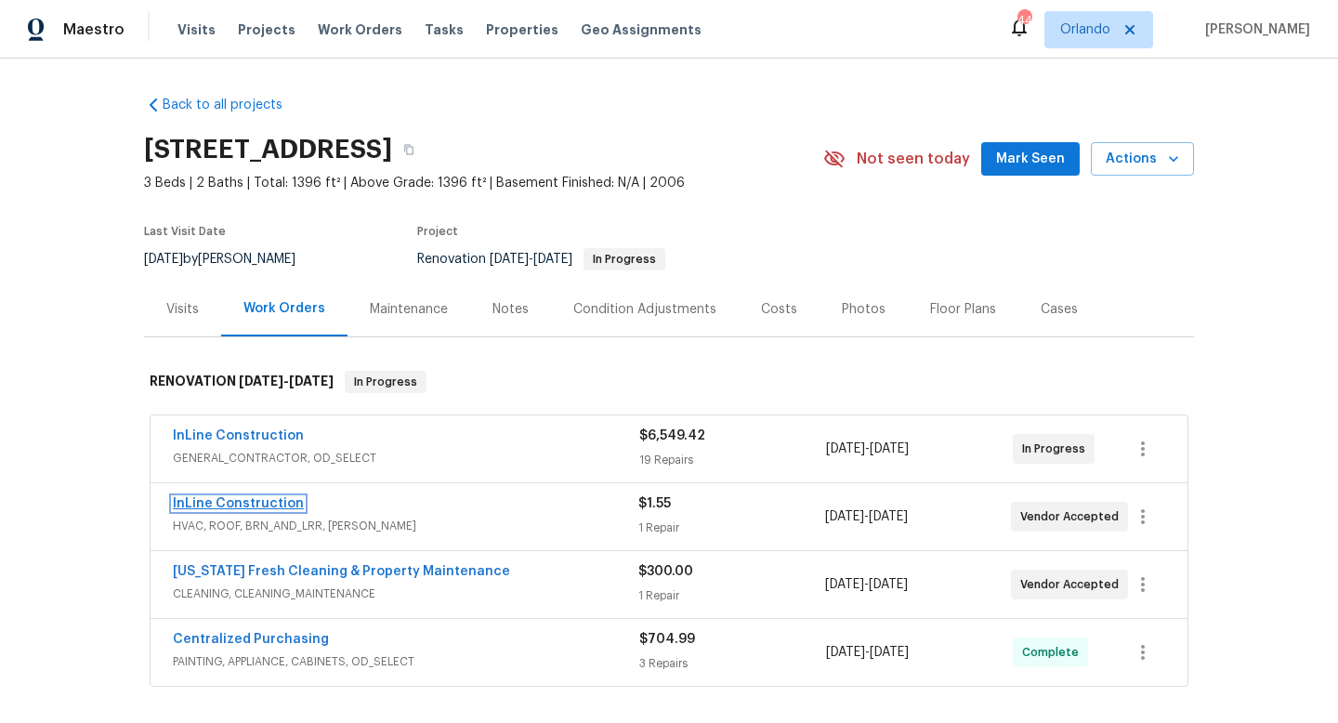
click at [258, 505] on link "InLine Construction" at bounding box center [238, 503] width 131 height 13
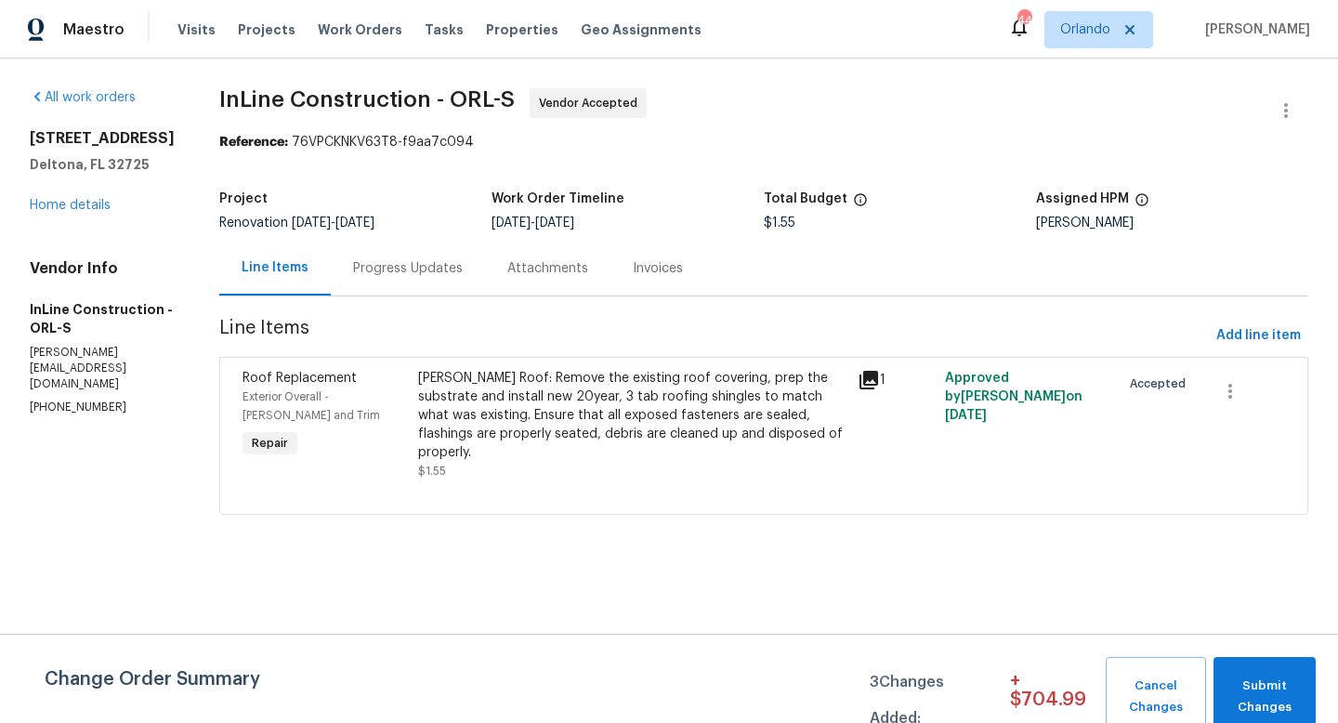
click at [425, 263] on div "Progress Updates" at bounding box center [408, 268] width 110 height 19
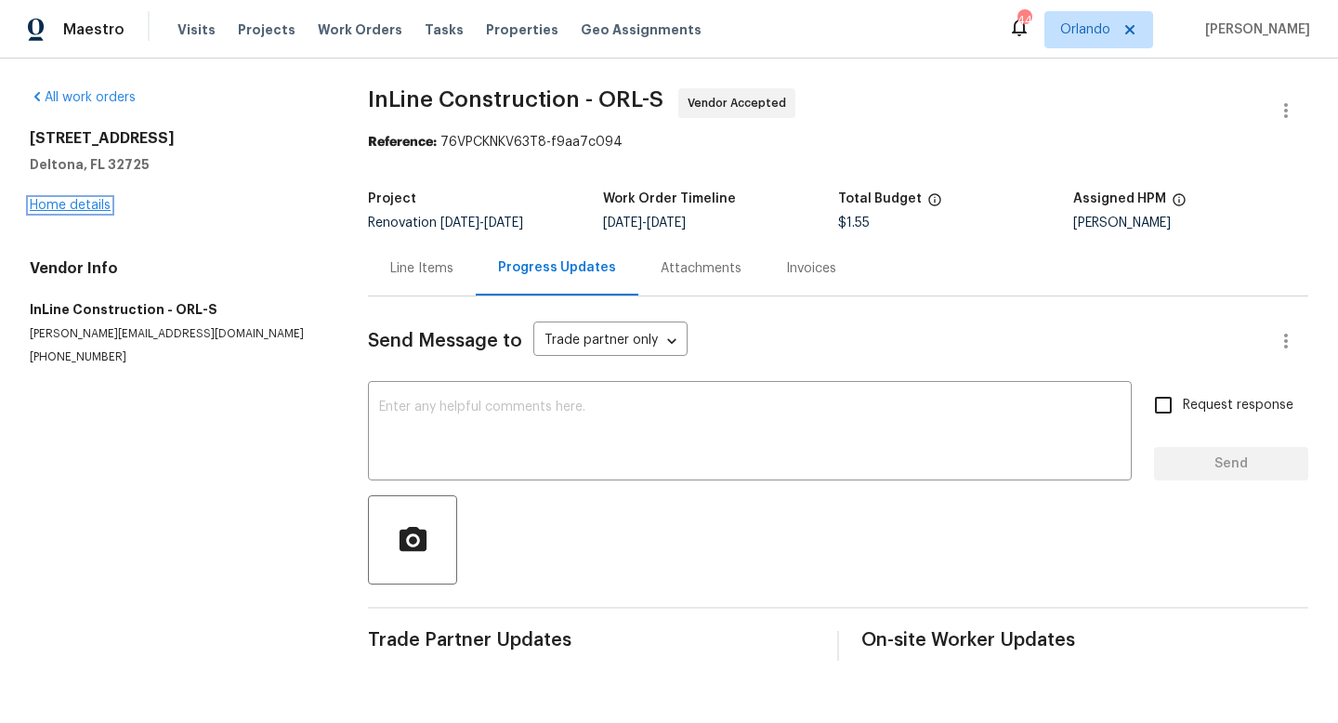
click at [93, 209] on link "Home details" at bounding box center [70, 205] width 81 height 13
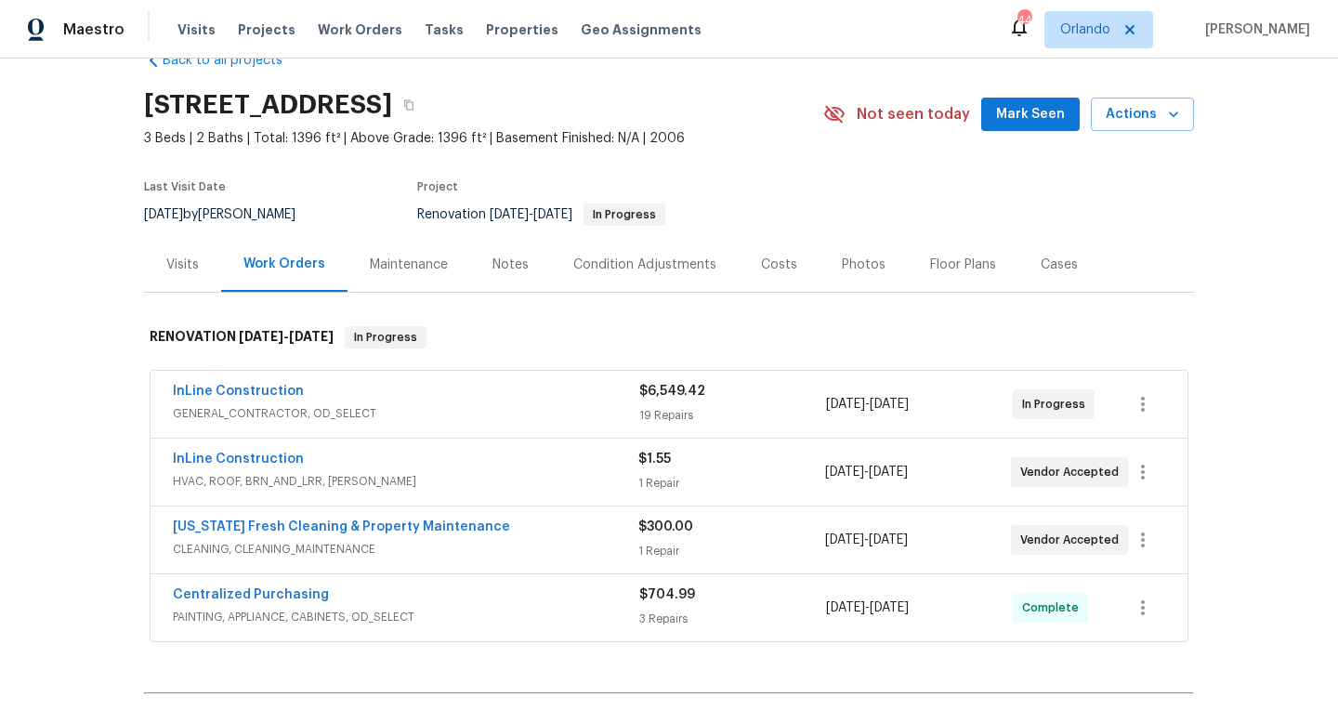
scroll to position [46, 0]
click at [485, 254] on div "Notes" at bounding box center [510, 263] width 81 height 55
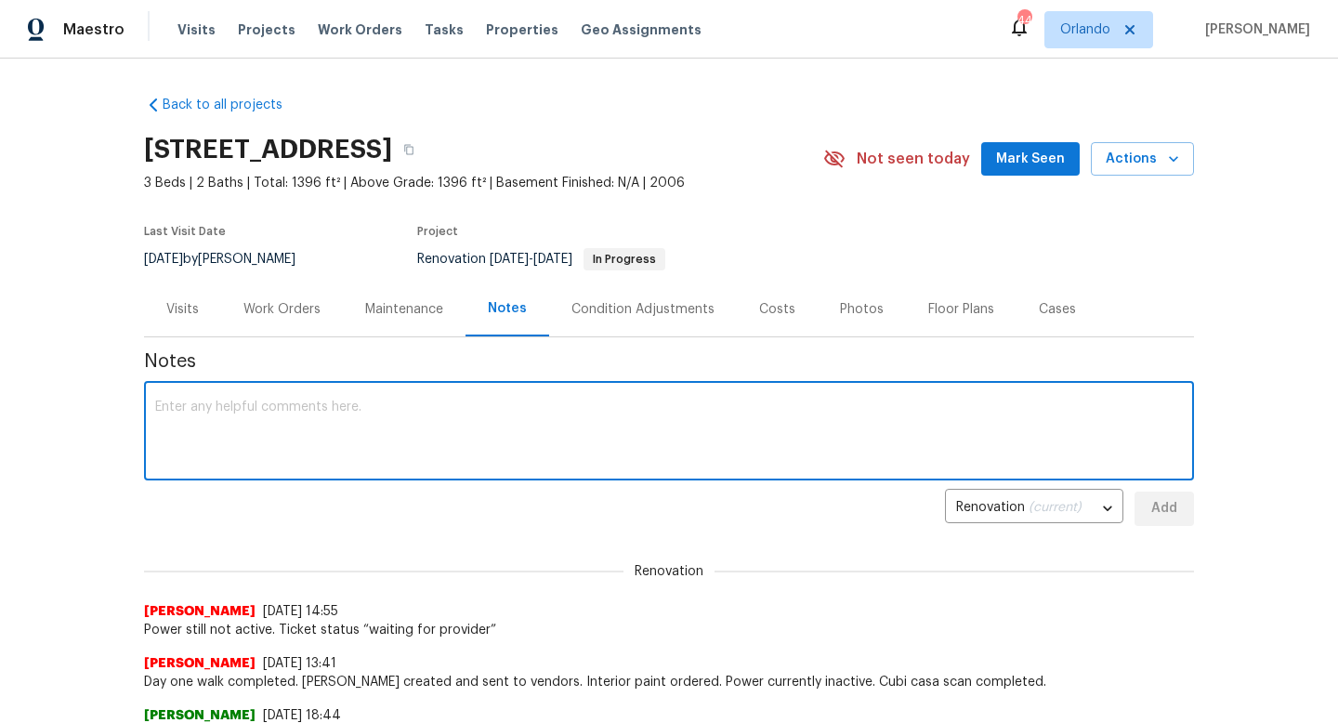
click at [561, 428] on textarea at bounding box center [669, 433] width 1028 height 65
type textarea "Power restored. Trash out completed. Interior paint to begin tomorrow"
click at [1176, 513] on span "Add" at bounding box center [1165, 508] width 30 height 23
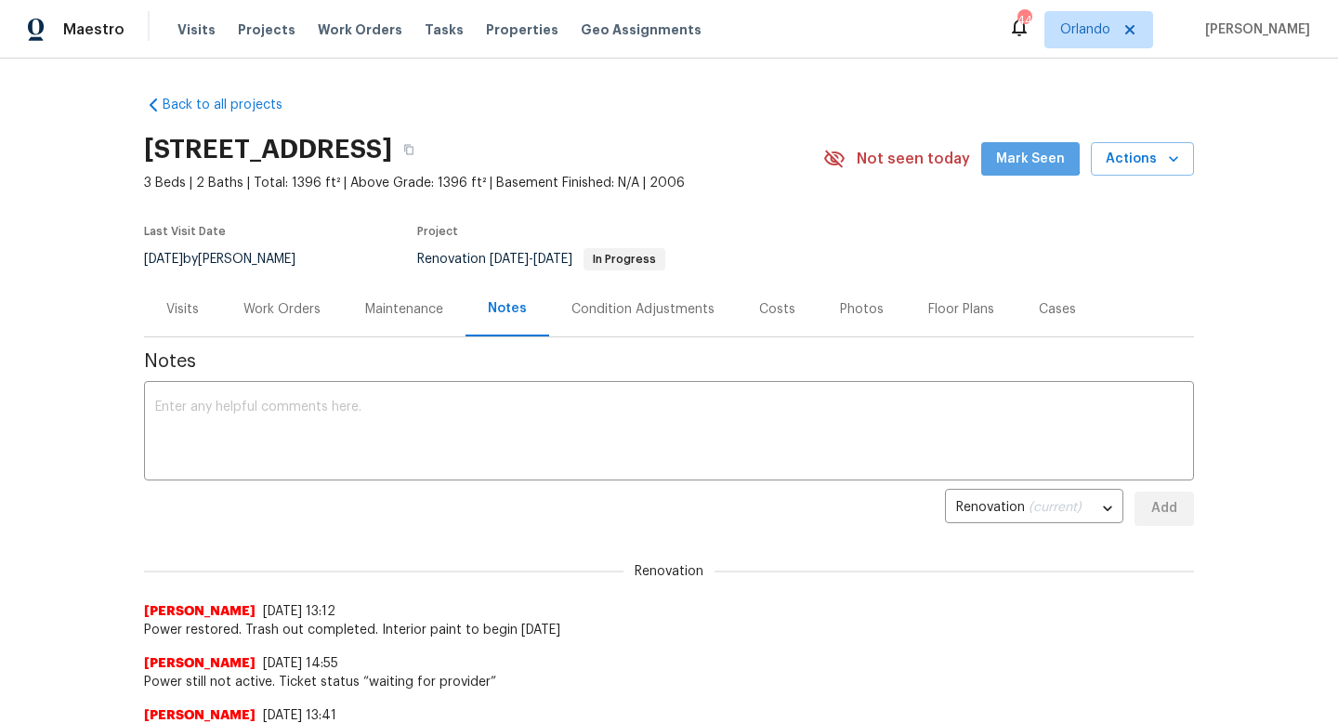
click at [1020, 149] on span "Mark Seen" at bounding box center [1030, 159] width 69 height 23
